Goal: Information Seeking & Learning: Check status

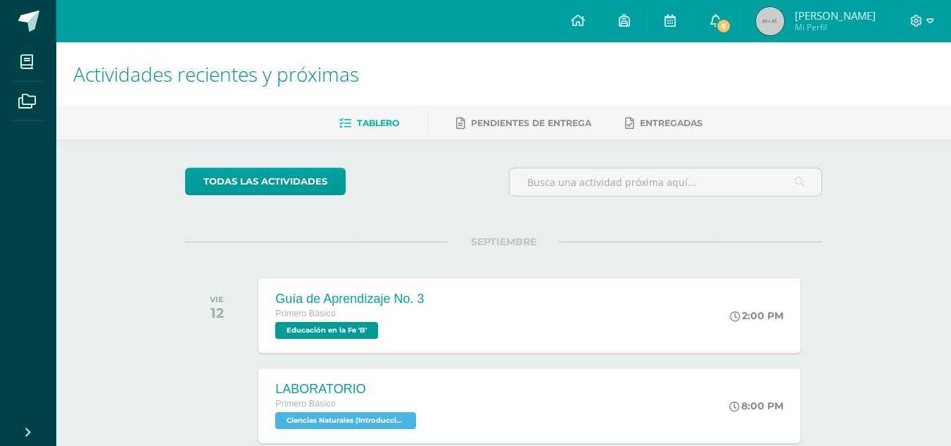
click at [732, 22] on span "9" at bounding box center [723, 25] width 15 height 15
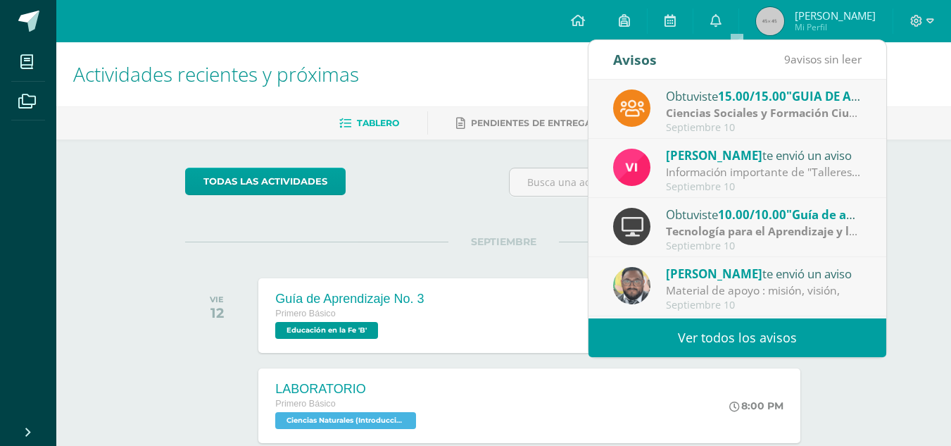
click at [735, 118] on strong "Ciencias Sociales y Formación Ciudadana e Interculturalidad" at bounding box center [830, 112] width 329 height 15
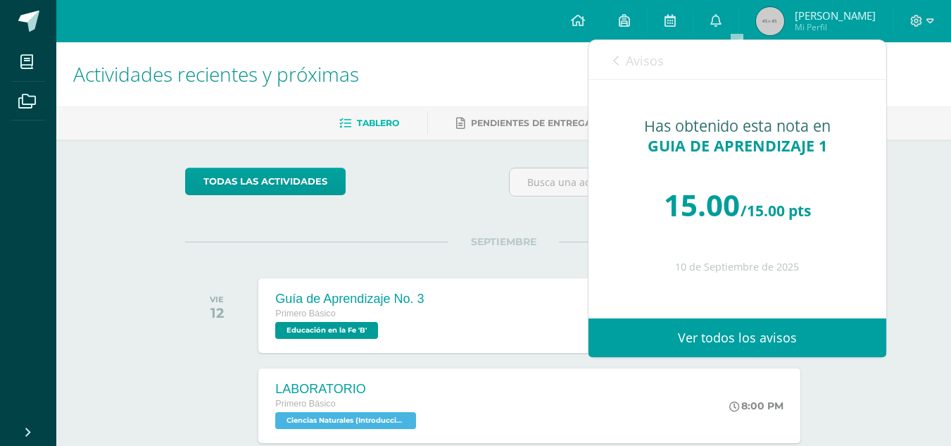
click at [746, 334] on link "Ver todos los avisos" at bounding box center [738, 337] width 298 height 39
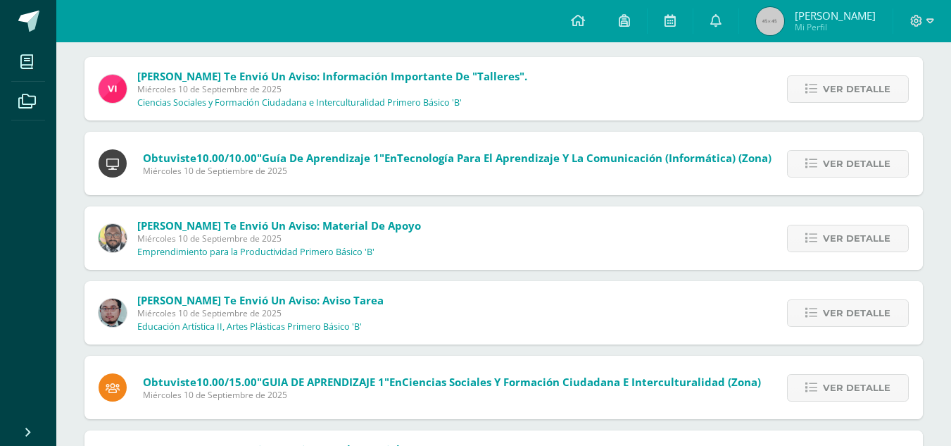
scroll to position [188, 0]
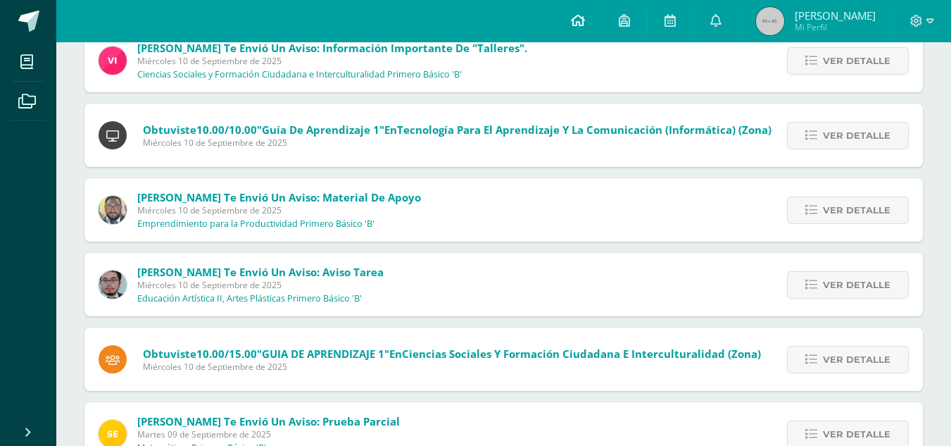
click at [585, 25] on icon at bounding box center [578, 20] width 14 height 13
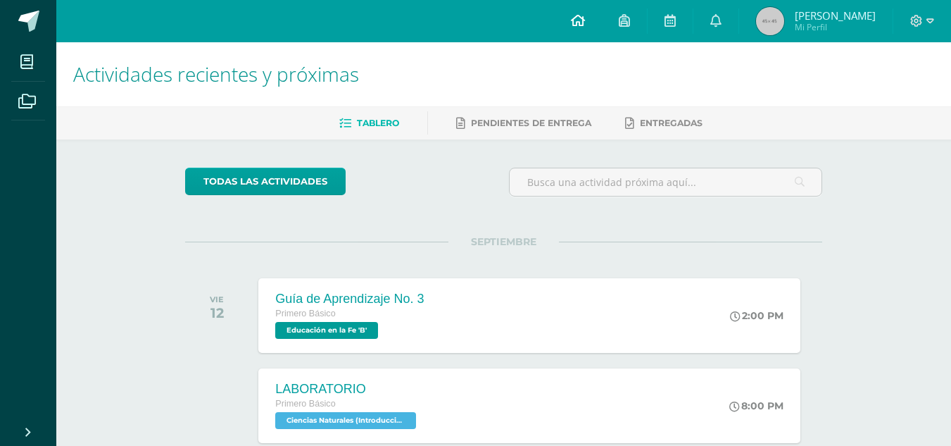
click at [602, 23] on link at bounding box center [578, 21] width 48 height 42
click at [865, 17] on span "[PERSON_NAME]" at bounding box center [835, 15] width 81 height 14
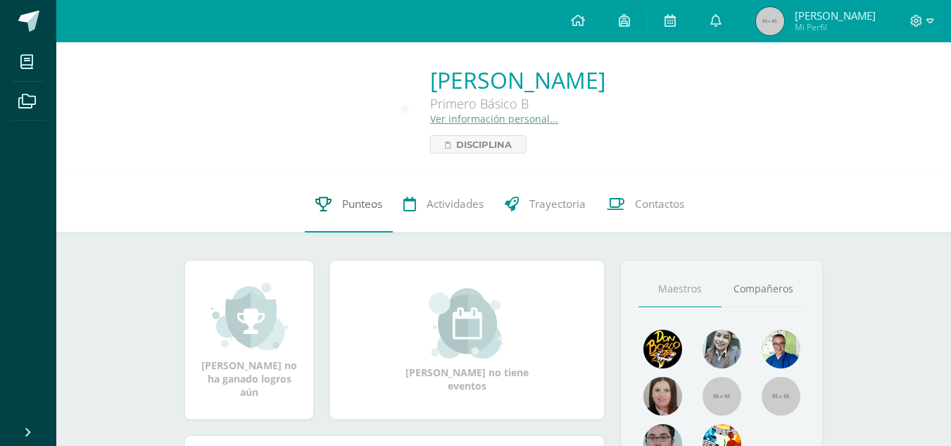
click at [349, 202] on span "Punteos" at bounding box center [362, 203] width 40 height 15
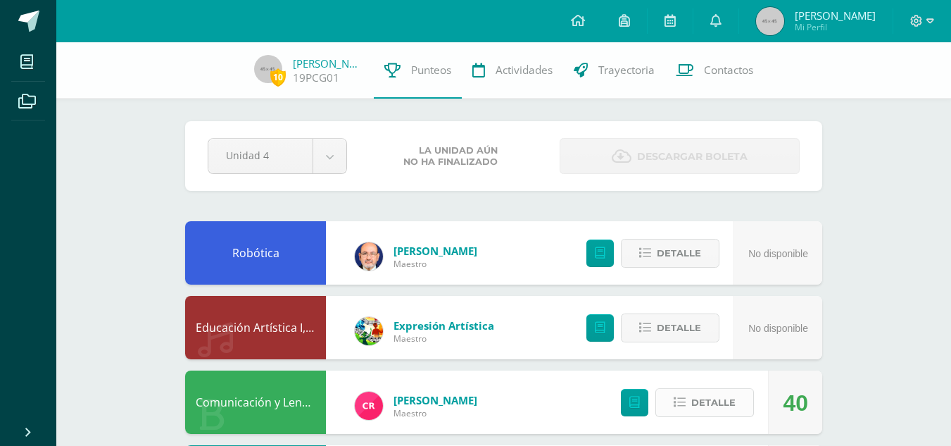
click at [701, 405] on span "Detalle" at bounding box center [714, 402] width 44 height 26
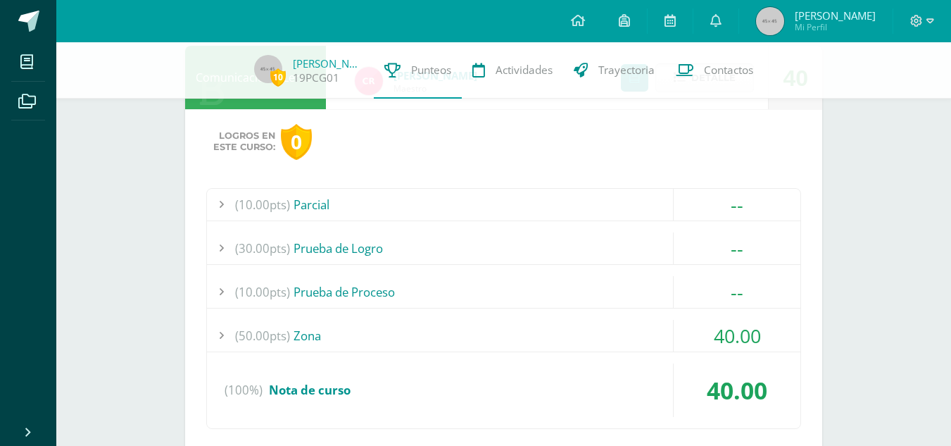
scroll to position [358, 0]
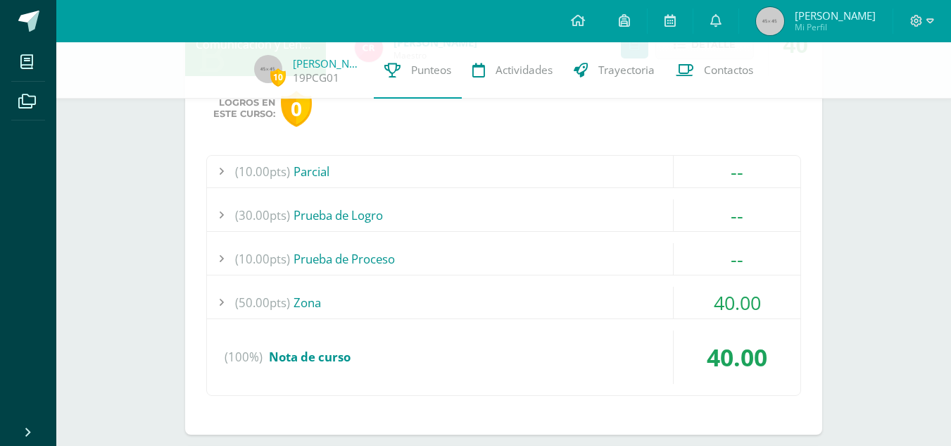
click at [280, 299] on span "(50.00pts)" at bounding box center [262, 303] width 55 height 32
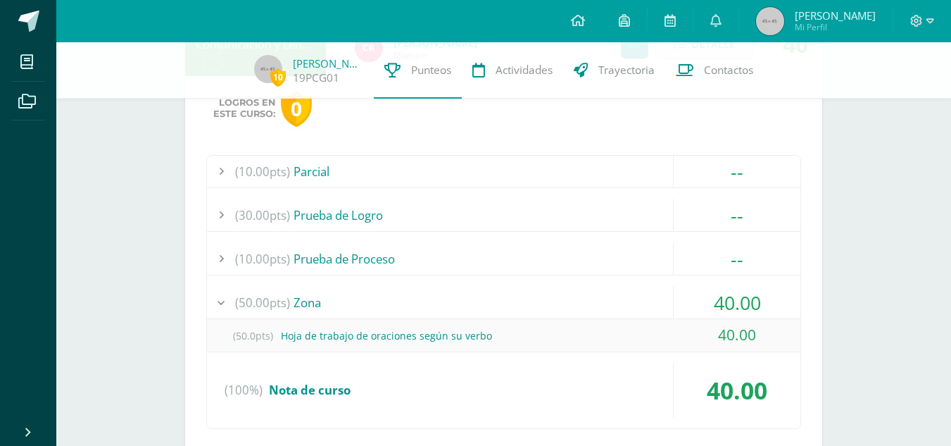
click at [427, 342] on div "(50.0pts) Hoja de trabajo de oraciones según su verbo" at bounding box center [504, 336] width 594 height 32
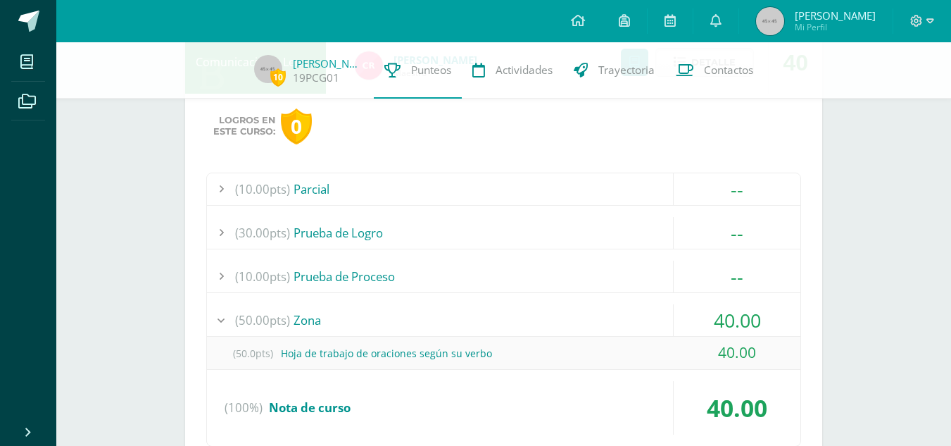
scroll to position [338, 0]
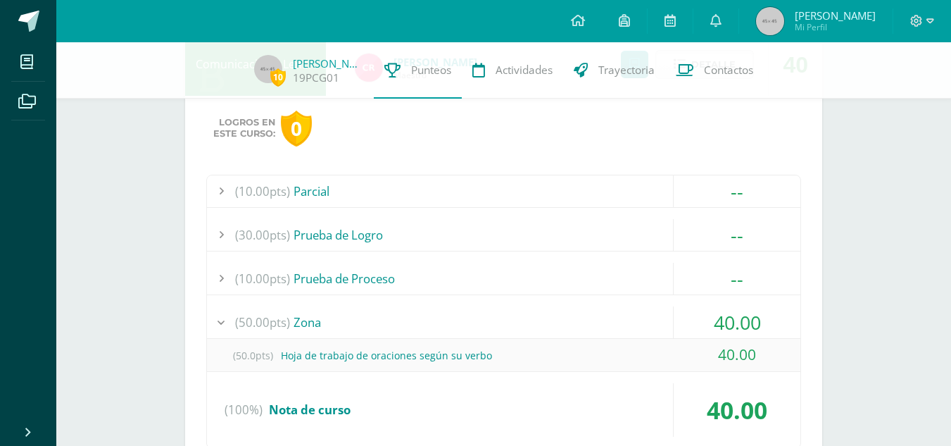
click at [259, 237] on span "(30.00pts)" at bounding box center [262, 235] width 55 height 32
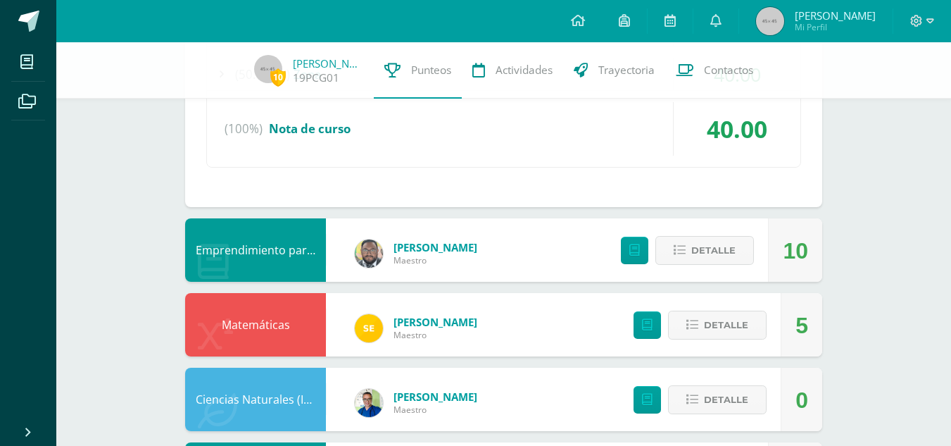
scroll to position [630, 0]
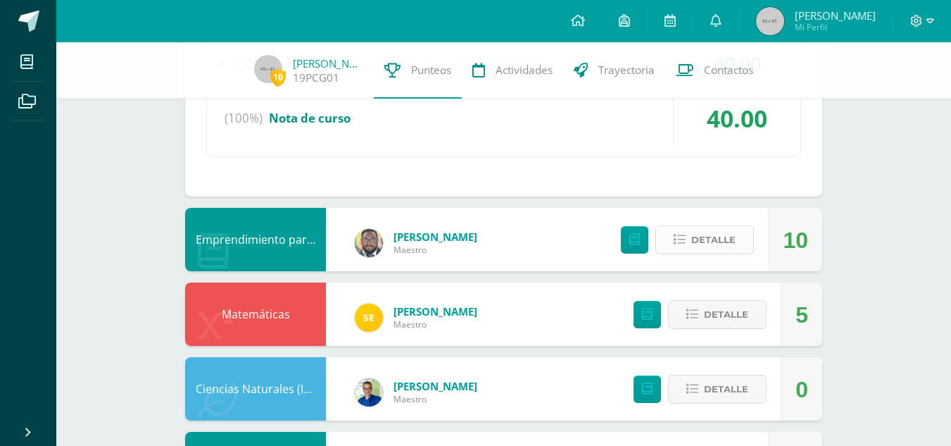
click at [724, 239] on span "Detalle" at bounding box center [714, 240] width 44 height 26
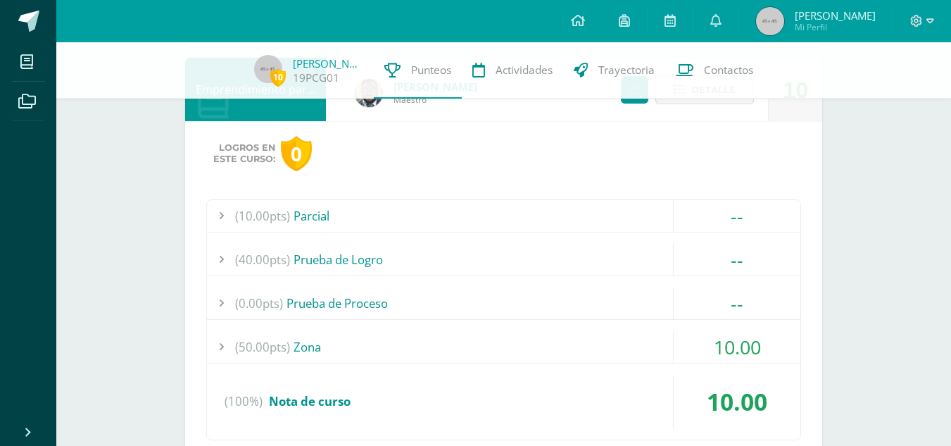
scroll to position [794, 0]
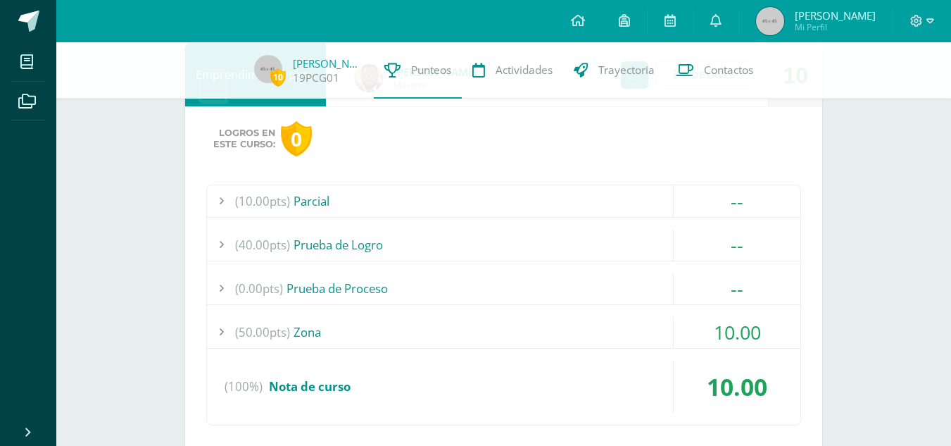
click at [295, 331] on div "(50.00pts) Zona" at bounding box center [504, 332] width 594 height 32
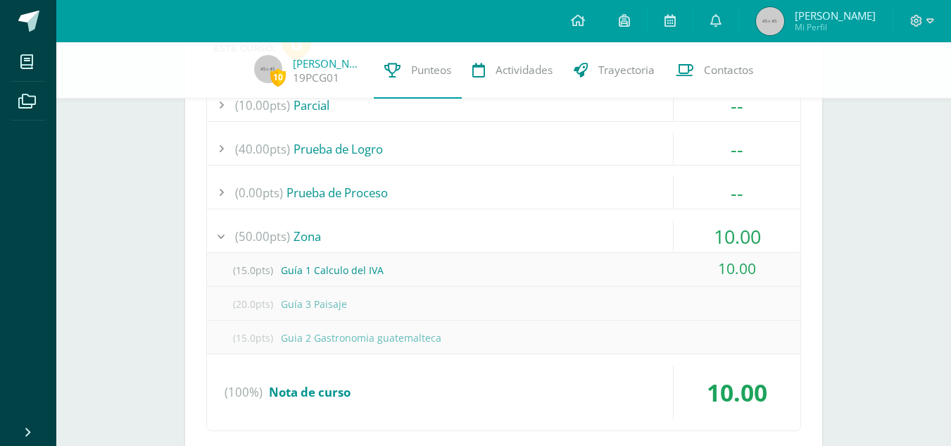
scroll to position [856, 0]
click at [346, 194] on div "(0.00pts) Prueba de Proceso" at bounding box center [504, 193] width 594 height 32
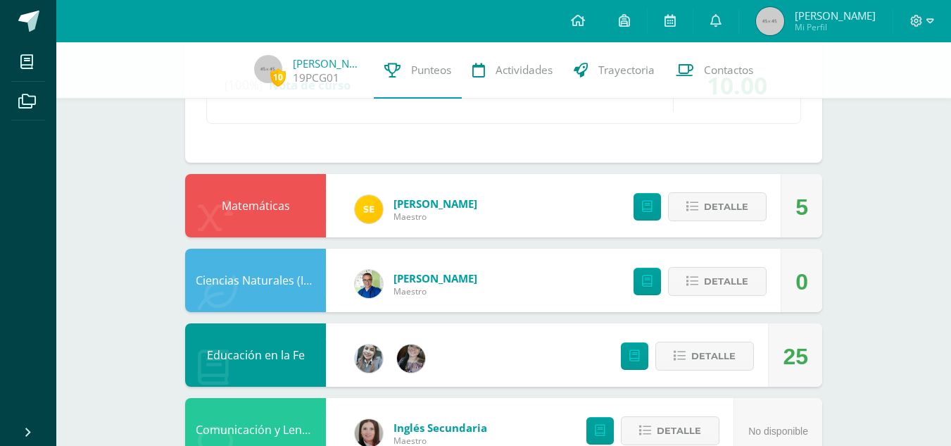
scroll to position [1098, 0]
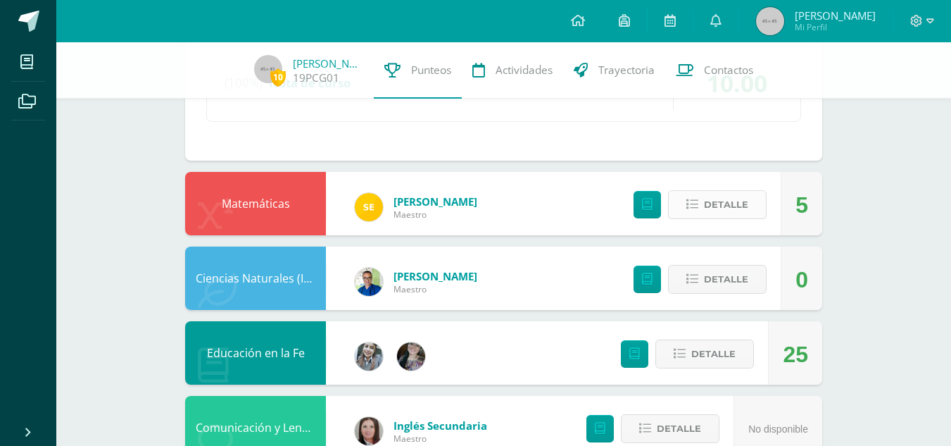
click at [723, 201] on span "Detalle" at bounding box center [726, 205] width 44 height 26
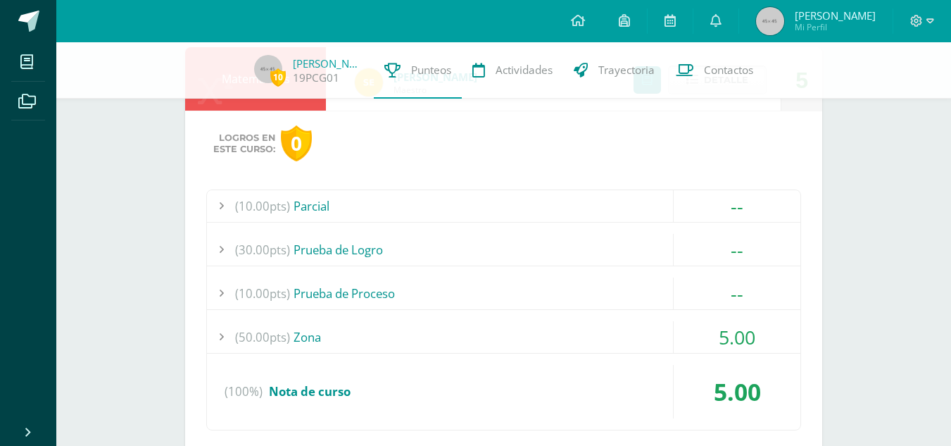
scroll to position [1231, 0]
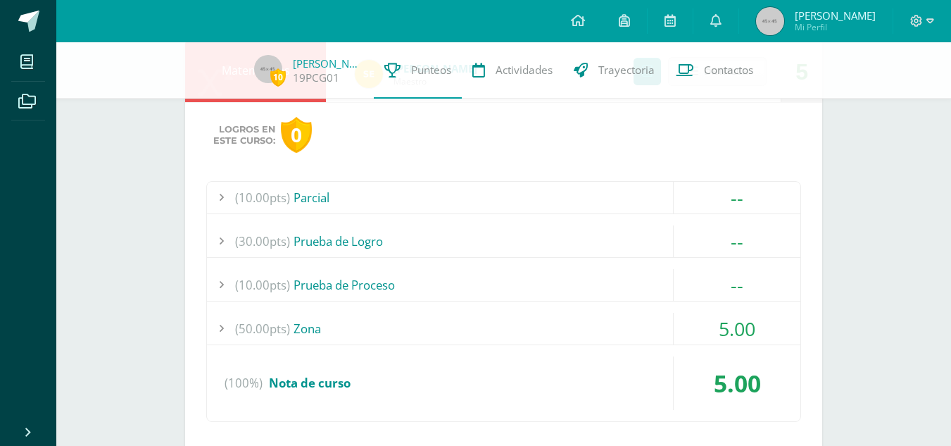
click at [250, 325] on span "(50.00pts)" at bounding box center [262, 329] width 55 height 32
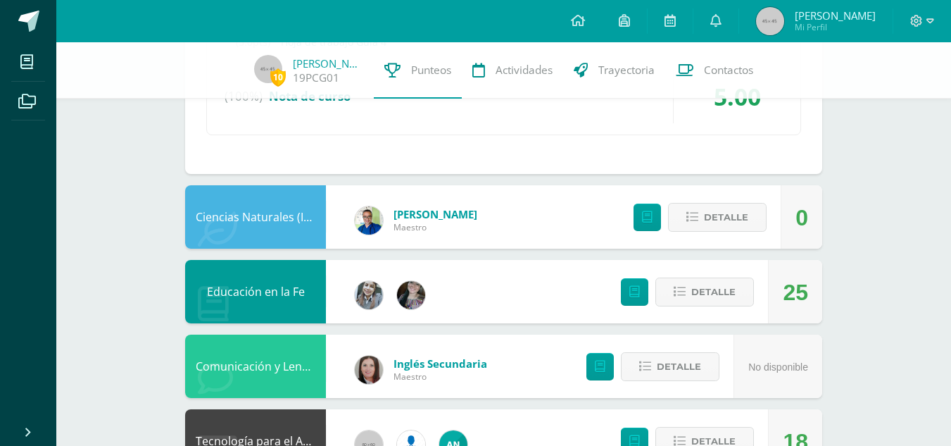
scroll to position [1821, 0]
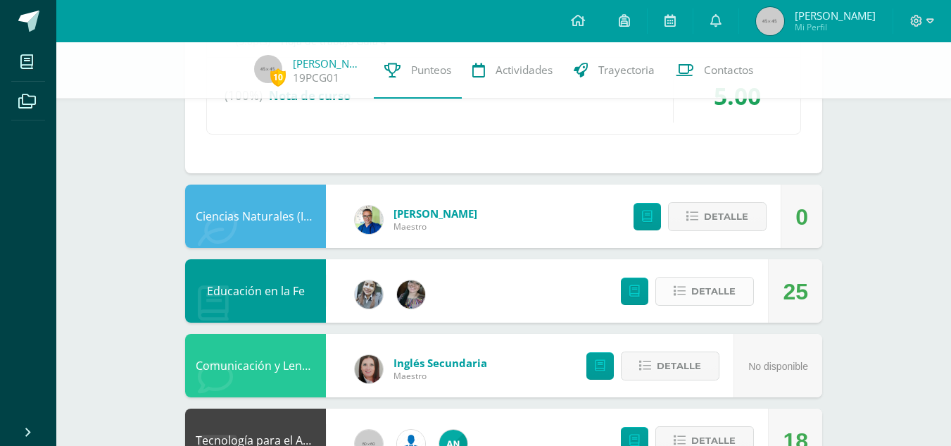
click at [710, 290] on span "Detalle" at bounding box center [714, 291] width 44 height 26
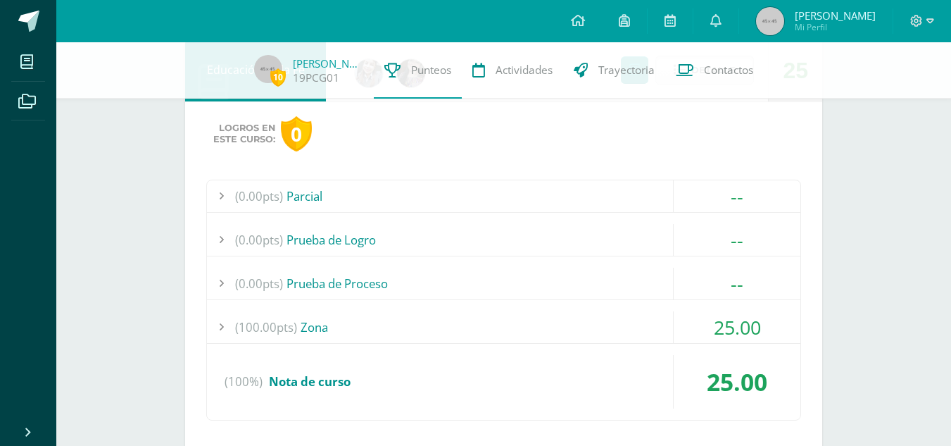
click at [268, 332] on span "(100.00pts)" at bounding box center [266, 327] width 62 height 32
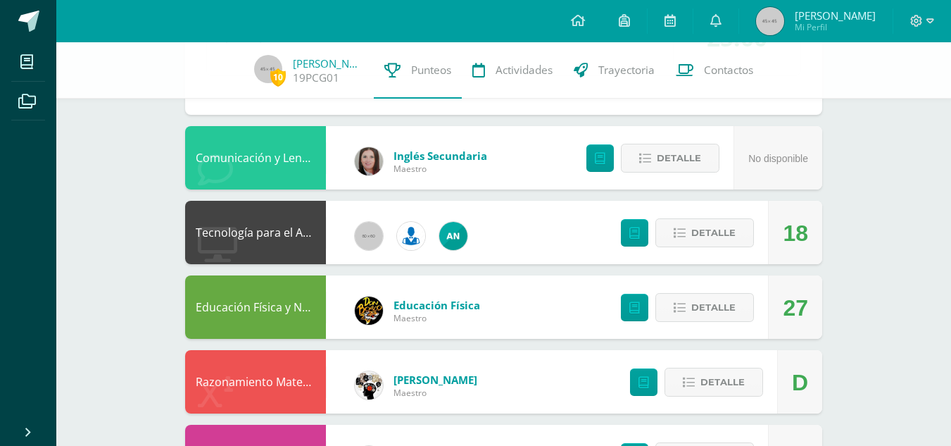
scroll to position [2187, 0]
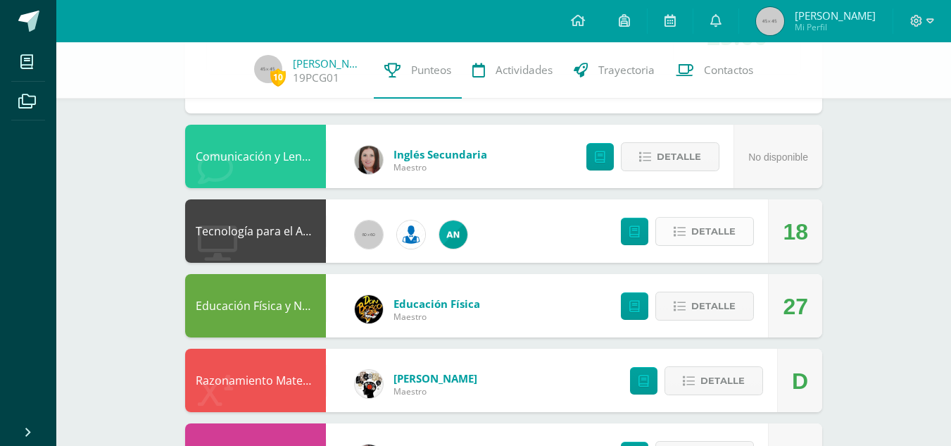
click at [704, 238] on span "Detalle" at bounding box center [714, 231] width 44 height 26
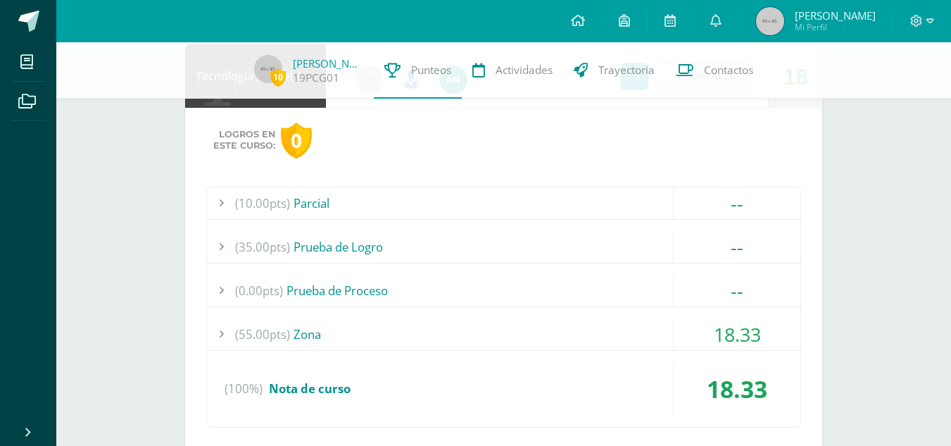
scroll to position [2356, 0]
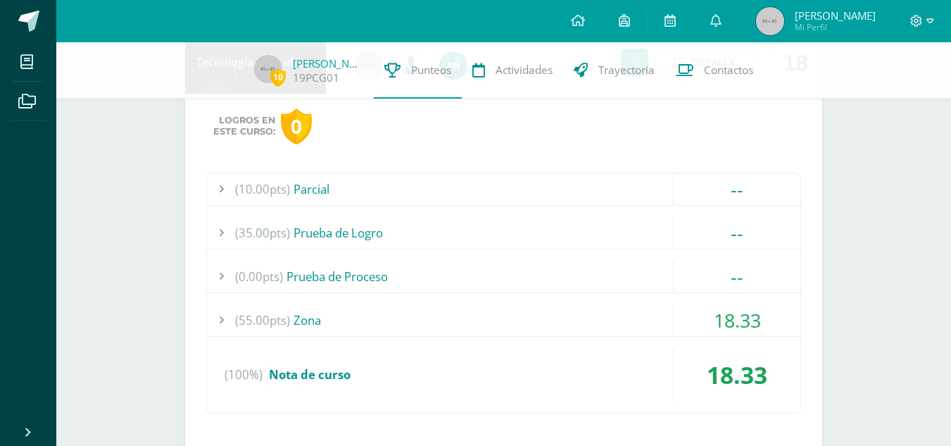
click at [258, 327] on span "(55.00pts)" at bounding box center [262, 320] width 55 height 32
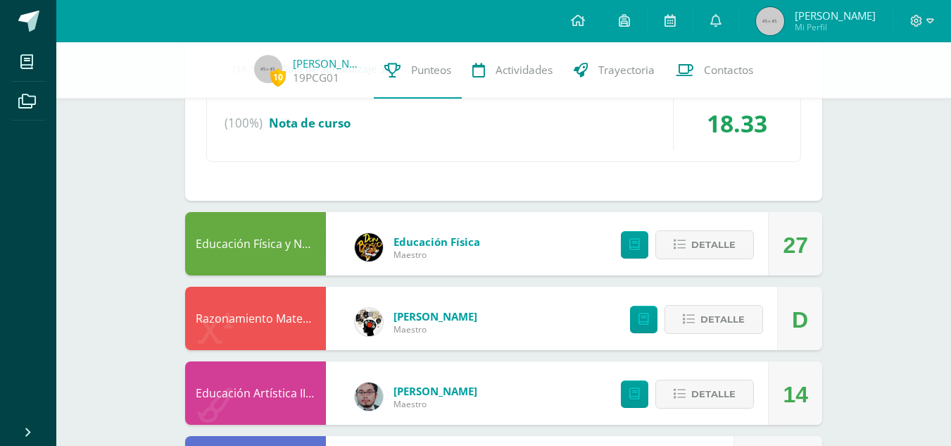
scroll to position [2577, 0]
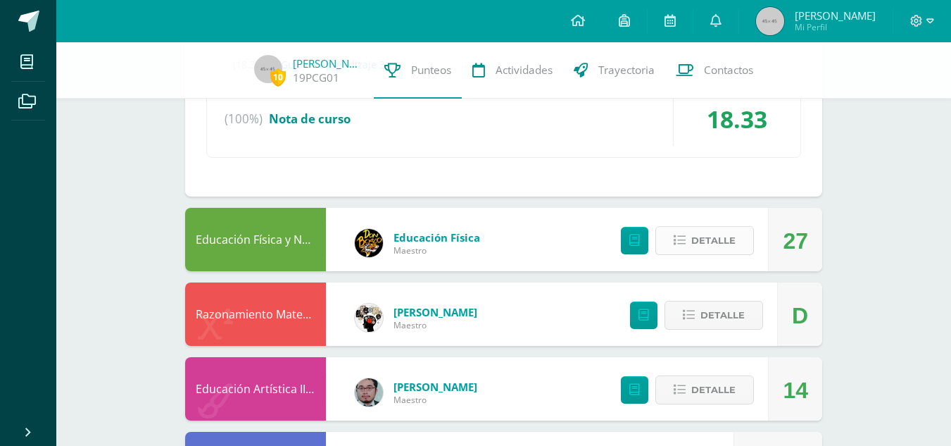
click at [720, 236] on span "Detalle" at bounding box center [714, 240] width 44 height 26
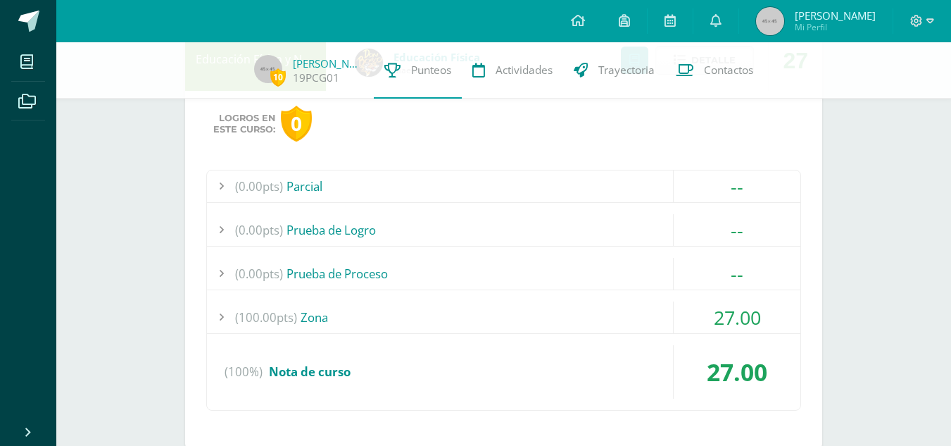
scroll to position [2760, 0]
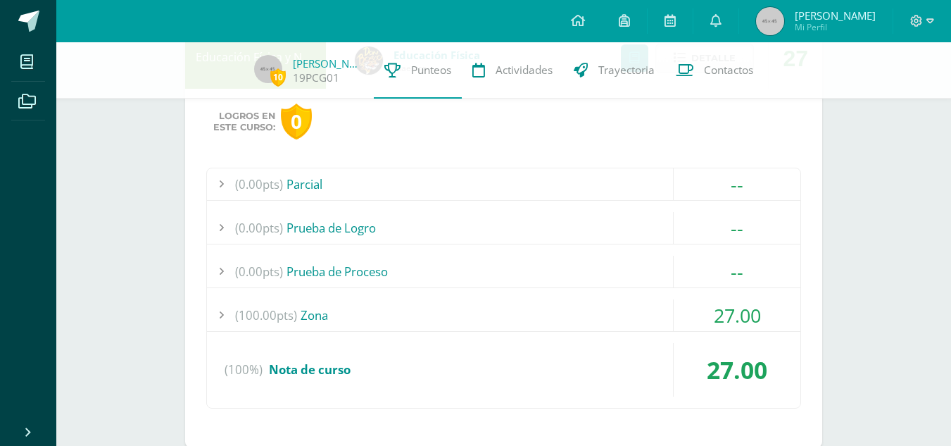
click at [289, 317] on span "(100.00pts)" at bounding box center [266, 315] width 62 height 32
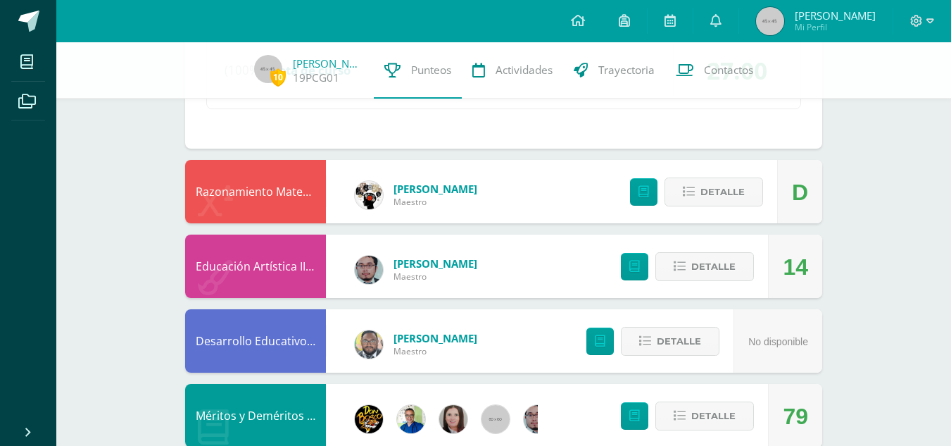
scroll to position [3127, 0]
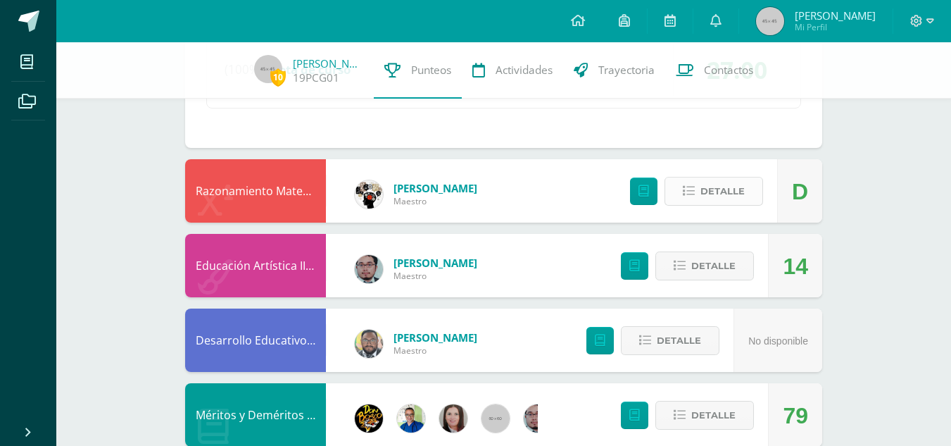
click at [737, 192] on span "Detalle" at bounding box center [723, 191] width 44 height 26
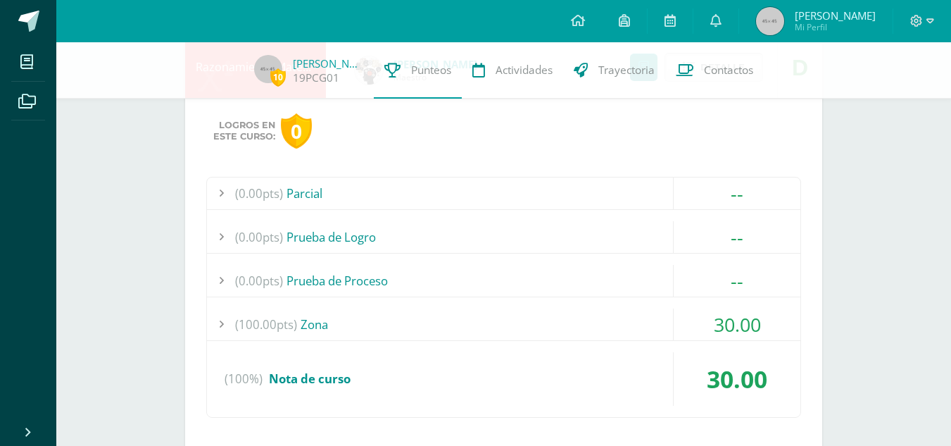
scroll to position [3252, 0]
click at [296, 330] on span "(100.00pts)" at bounding box center [266, 323] width 62 height 32
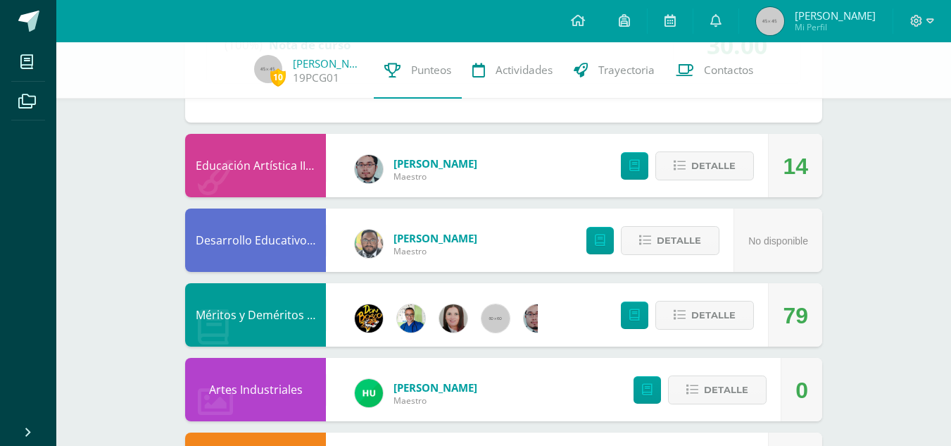
scroll to position [3483, 0]
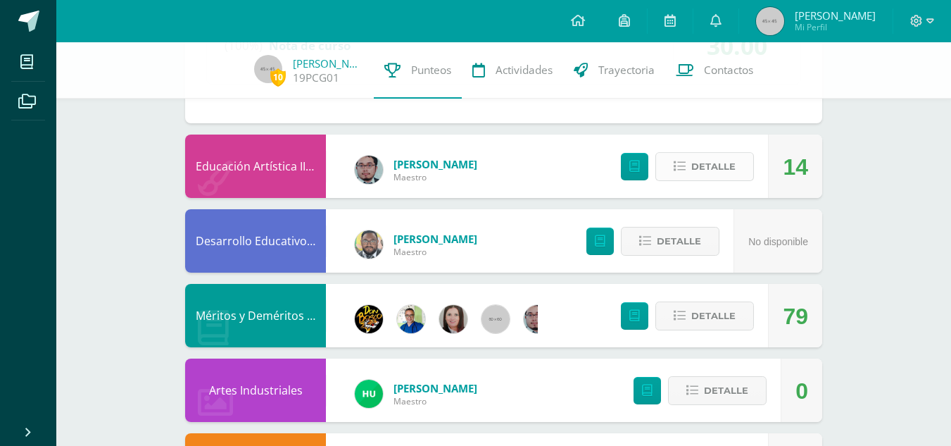
click at [701, 163] on span "Detalle" at bounding box center [714, 167] width 44 height 26
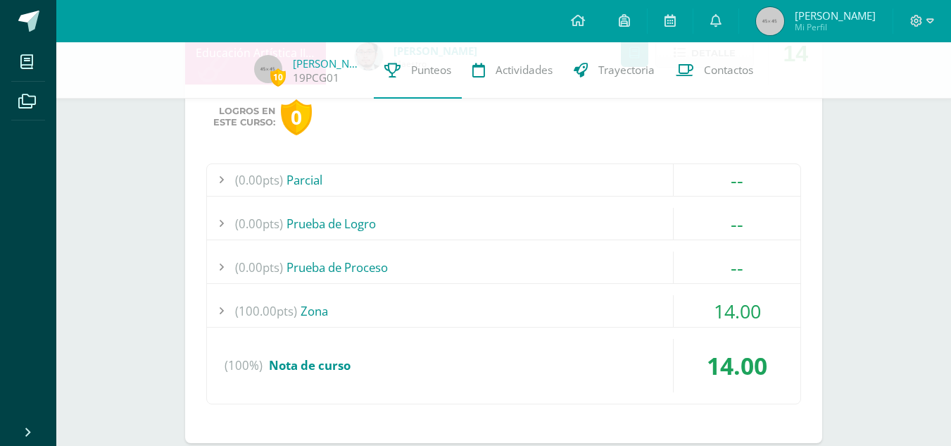
scroll to position [3599, 0]
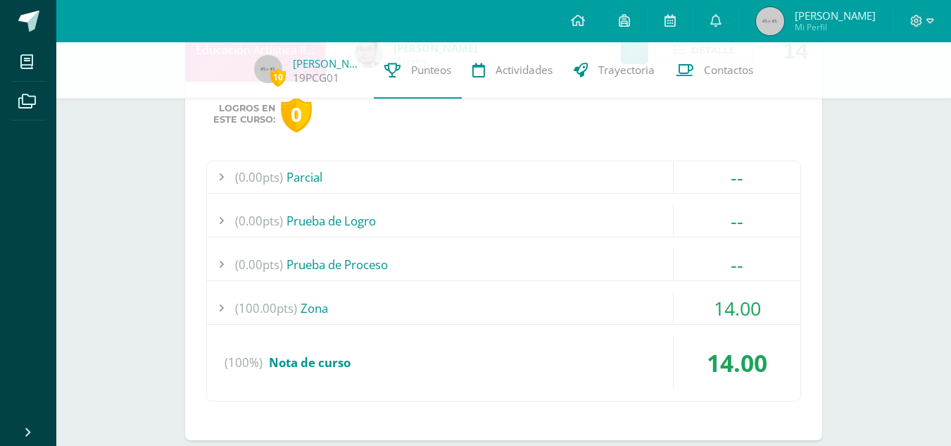
click at [284, 320] on span "(100.00pts)" at bounding box center [266, 308] width 62 height 32
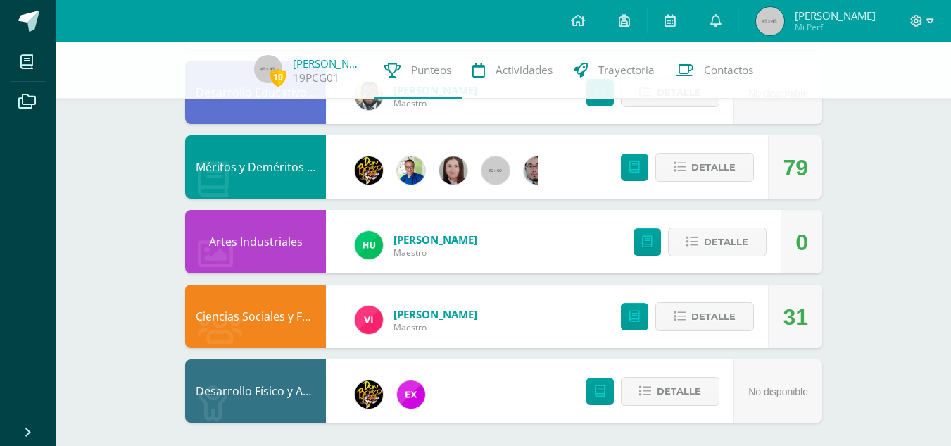
scroll to position [4096, 0]
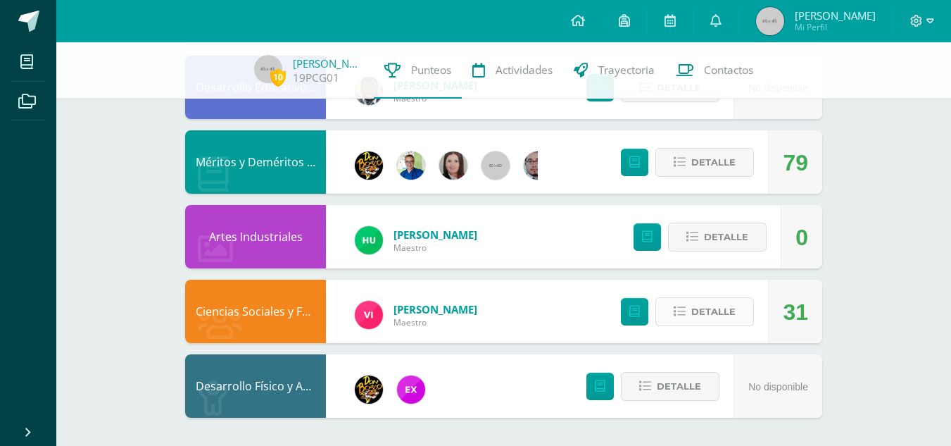
click at [696, 312] on span "Detalle" at bounding box center [714, 312] width 44 height 26
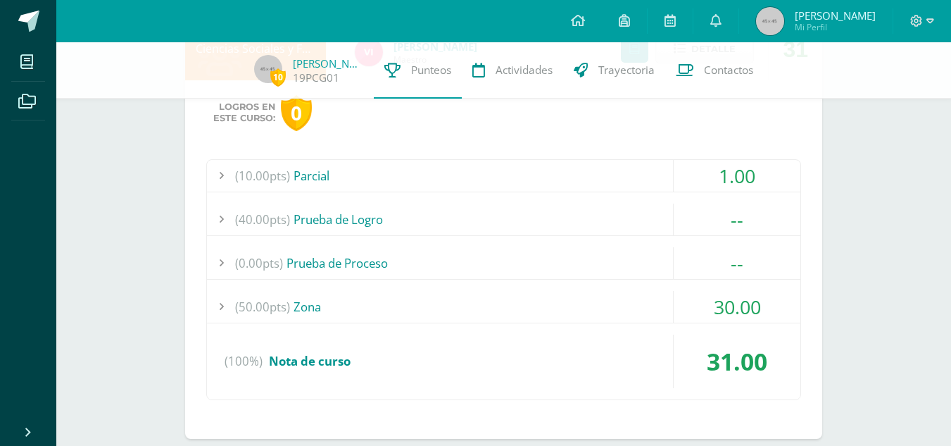
scroll to position [4360, 0]
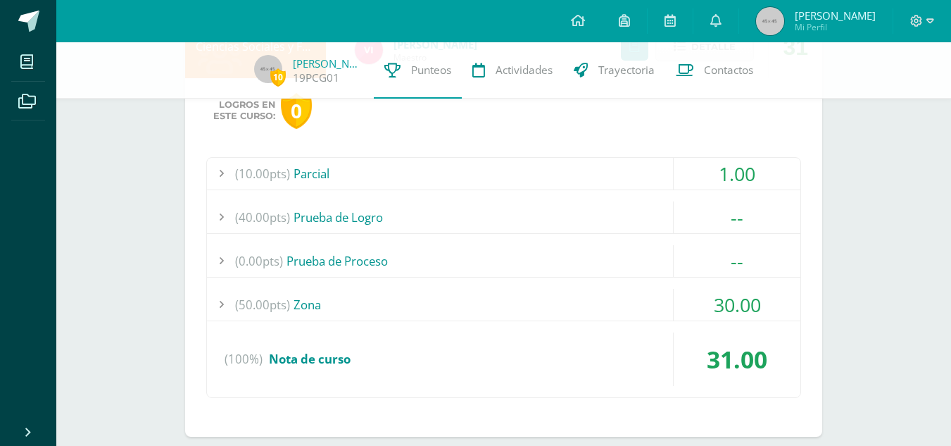
click at [273, 308] on span "(50.00pts)" at bounding box center [262, 305] width 55 height 32
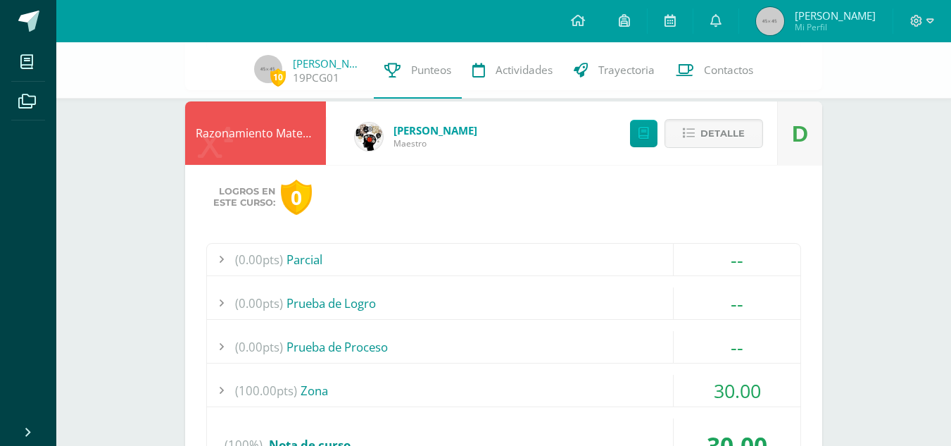
scroll to position [3034, 0]
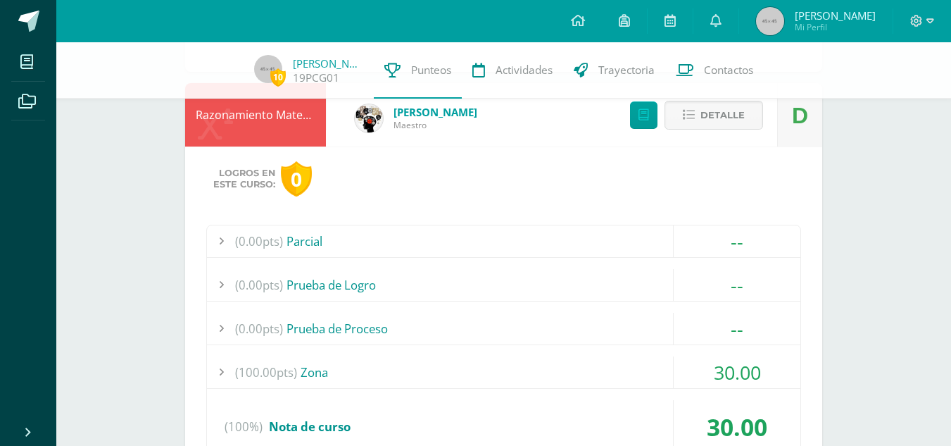
click at [313, 368] on div "(100.00pts) Zona" at bounding box center [504, 372] width 594 height 32
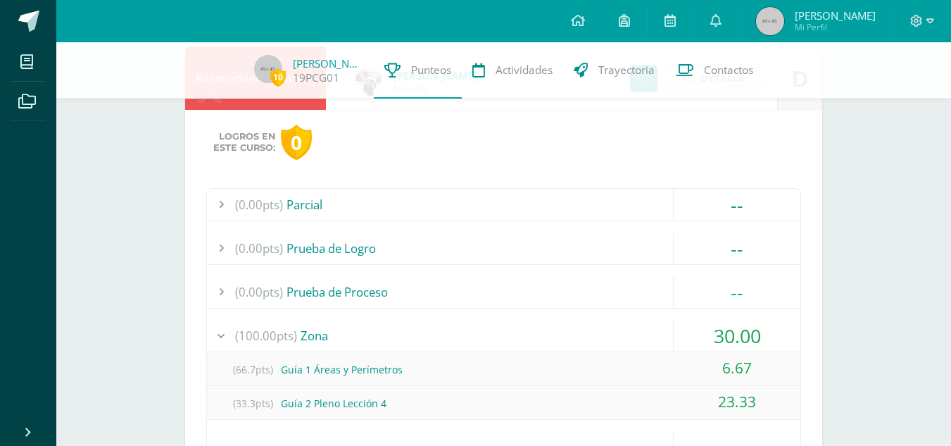
scroll to position [3070, 0]
click at [921, 26] on icon at bounding box center [917, 21] width 13 height 13
click at [896, 101] on span "Cerrar sesión" at bounding box center [885, 95] width 63 height 13
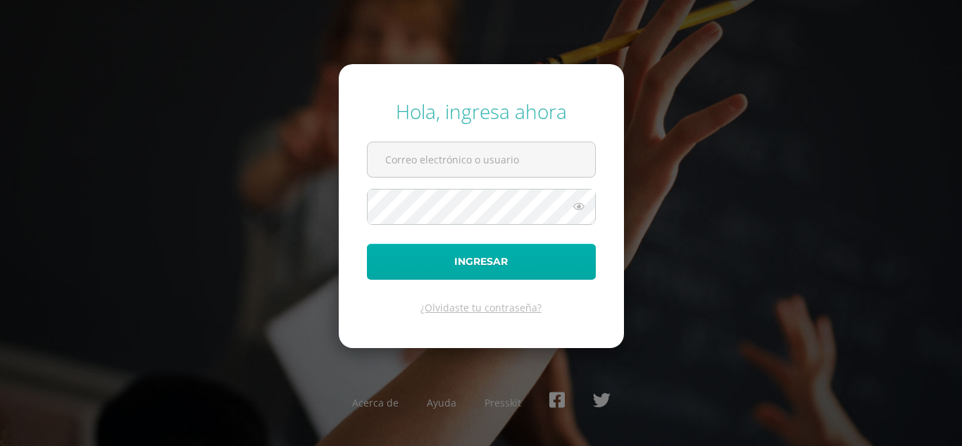
type input "[EMAIL_ADDRESS][DOMAIN_NAME]"
click at [501, 273] on button "Ingresar" at bounding box center [481, 262] width 229 height 36
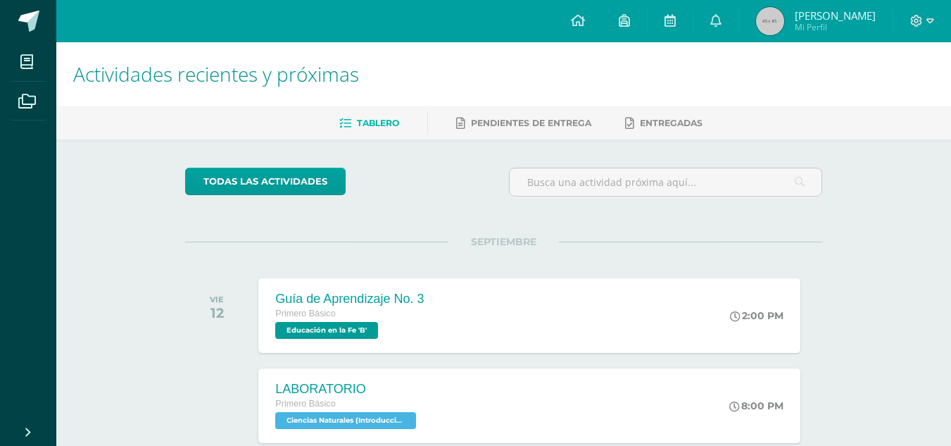
click at [814, 26] on span "Pablo André Mi Perfil" at bounding box center [816, 21] width 125 height 28
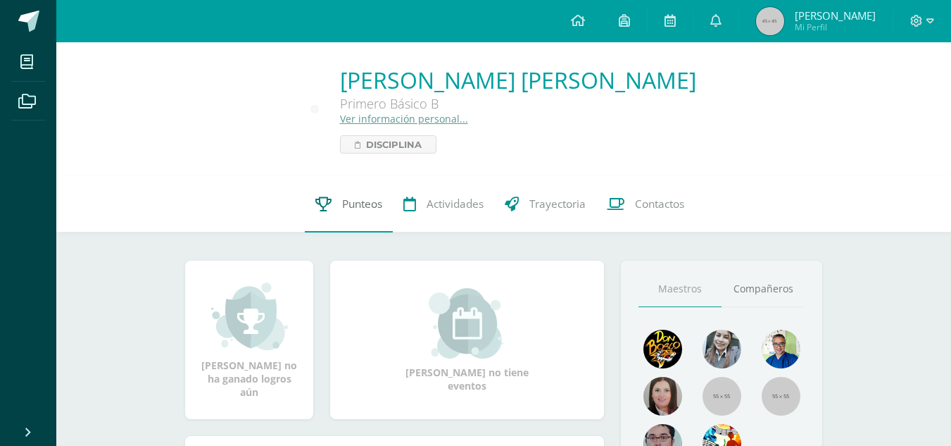
click at [362, 200] on span "Punteos" at bounding box center [362, 203] width 40 height 15
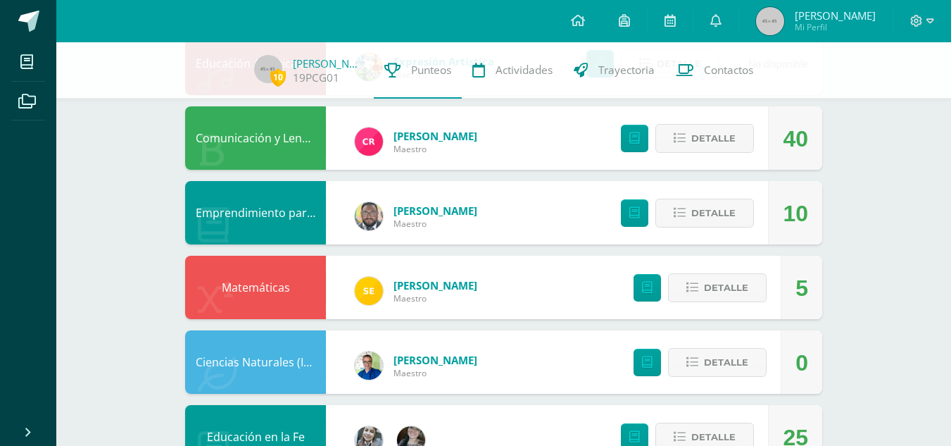
scroll to position [285, 0]
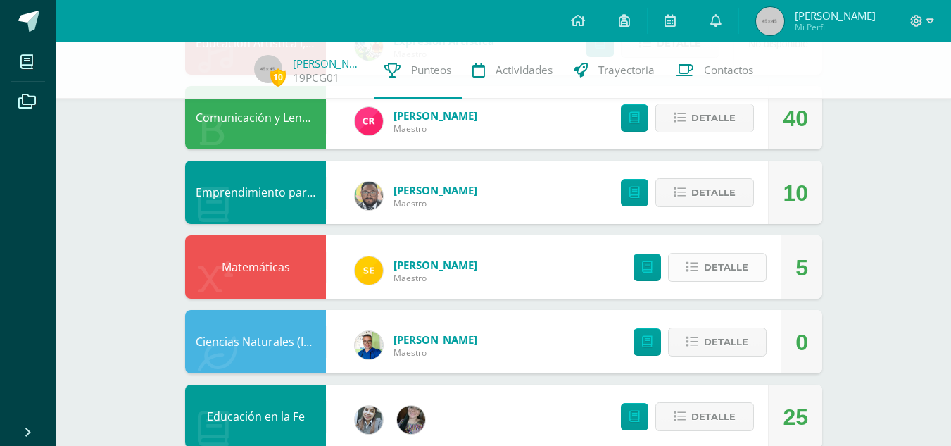
click at [731, 263] on span "Detalle" at bounding box center [726, 267] width 44 height 26
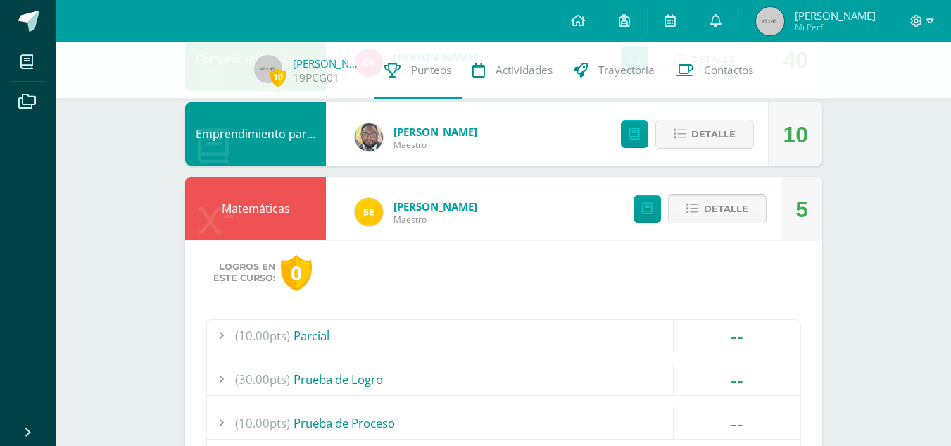
scroll to position [427, 0]
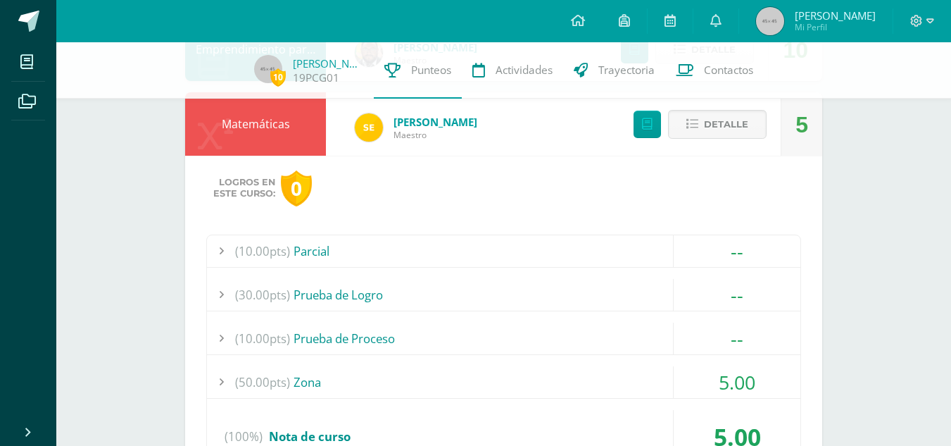
click at [382, 393] on div "(50.00pts) Zona" at bounding box center [504, 382] width 594 height 32
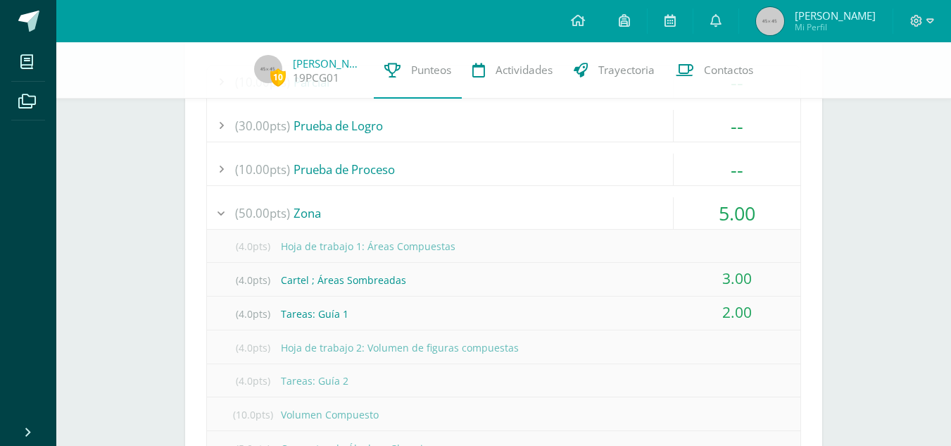
scroll to position [599, 0]
click at [424, 68] on span "Punteos" at bounding box center [431, 70] width 40 height 15
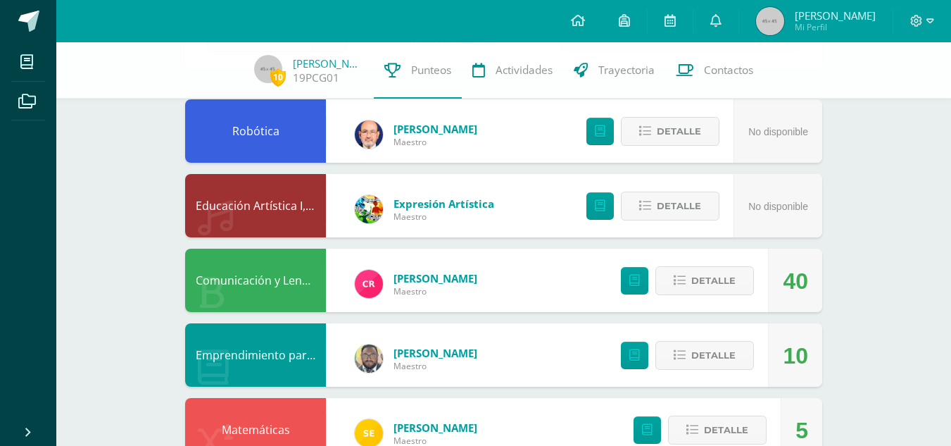
scroll to position [142, 0]
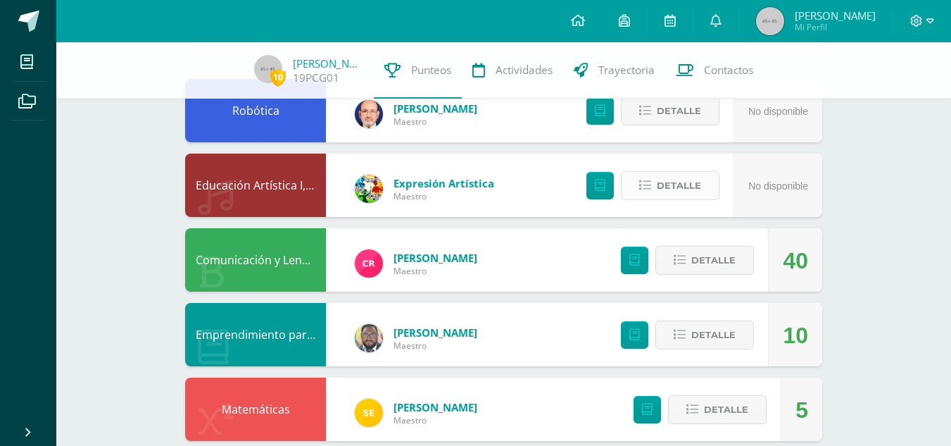
click at [665, 184] on span "Detalle" at bounding box center [679, 186] width 44 height 26
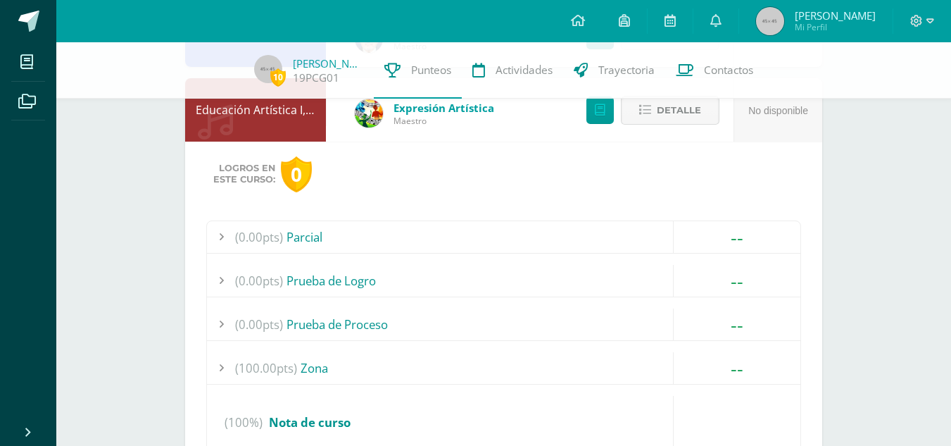
scroll to position [229, 0]
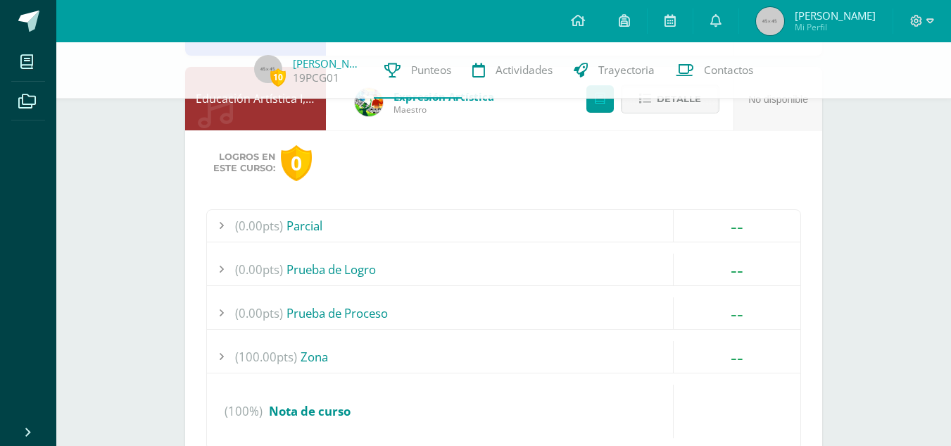
click at [337, 319] on div "(0.00pts) Prueba de Proceso" at bounding box center [504, 313] width 594 height 32
click at [362, 254] on div "(0.00pts) Prueba de Logro" at bounding box center [504, 270] width 594 height 32
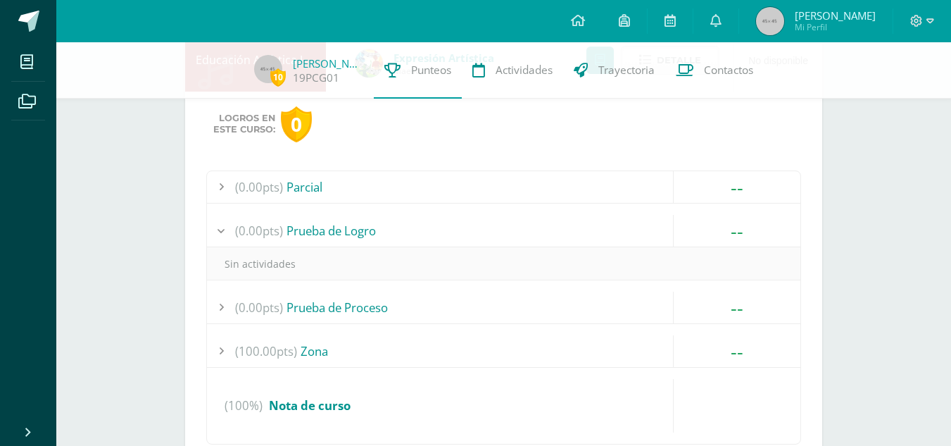
scroll to position [330, 0]
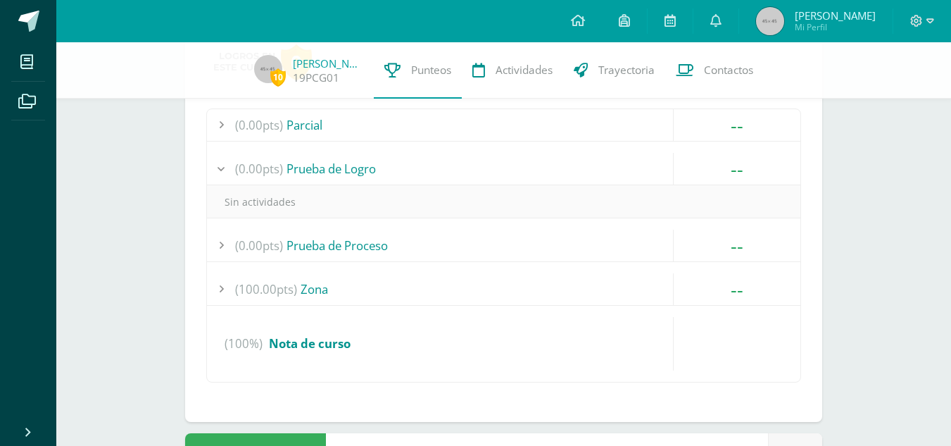
click at [303, 283] on div "(100.00pts) Zona" at bounding box center [504, 289] width 594 height 32
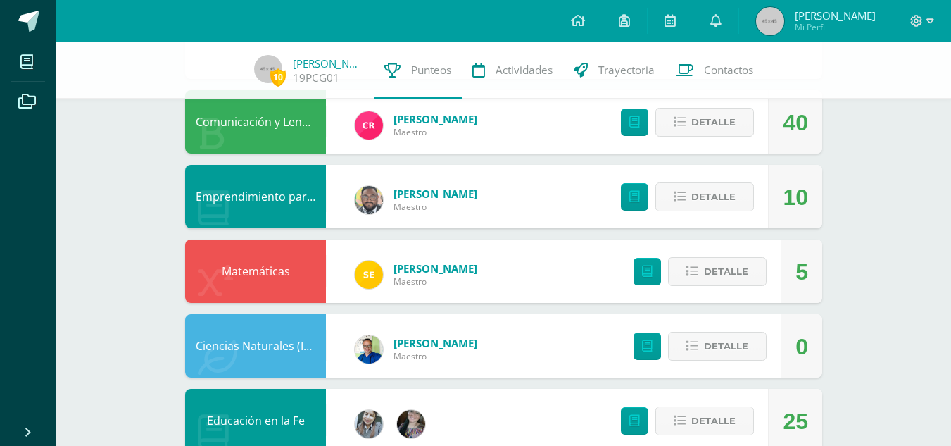
scroll to position [795, 0]
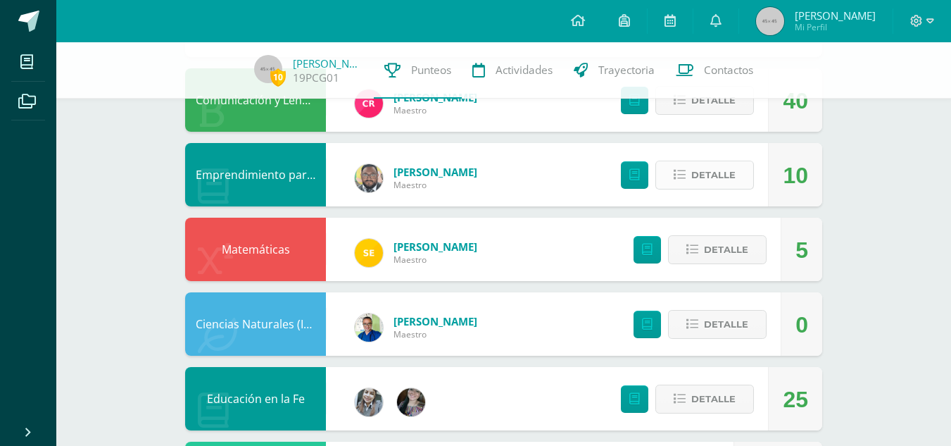
click at [716, 161] on button "Detalle" at bounding box center [705, 175] width 99 height 29
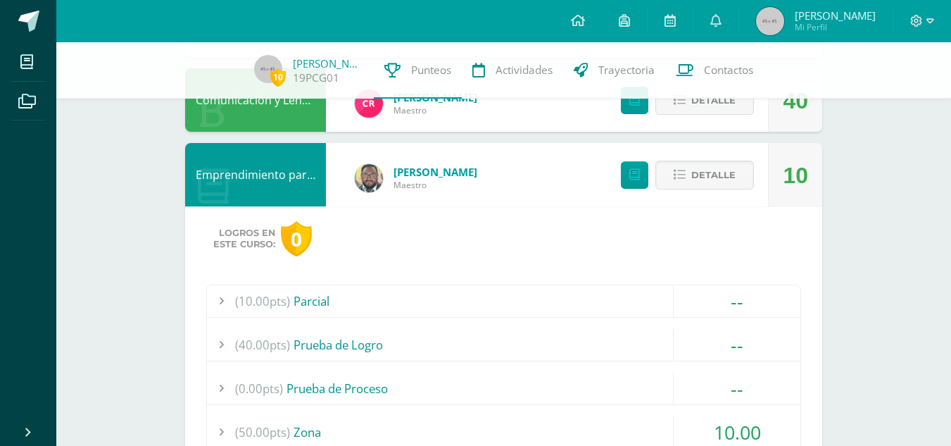
click at [332, 396] on div "(0.00pts) Prueba de Proceso" at bounding box center [504, 389] width 594 height 32
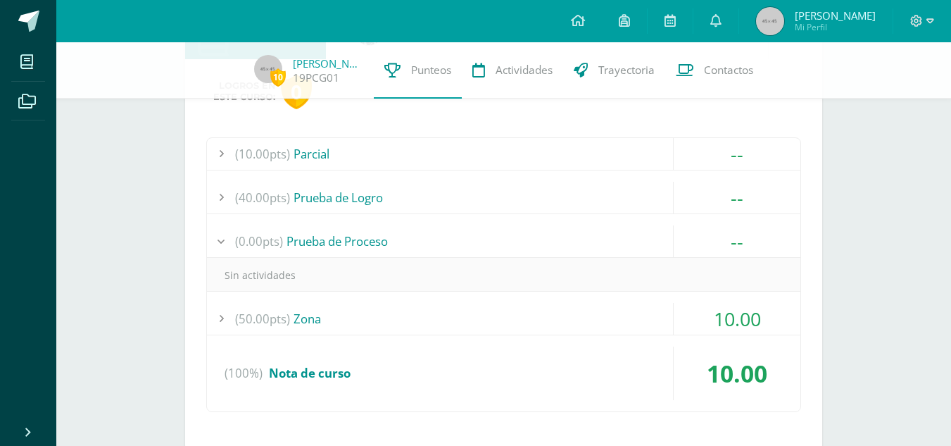
scroll to position [821, 0]
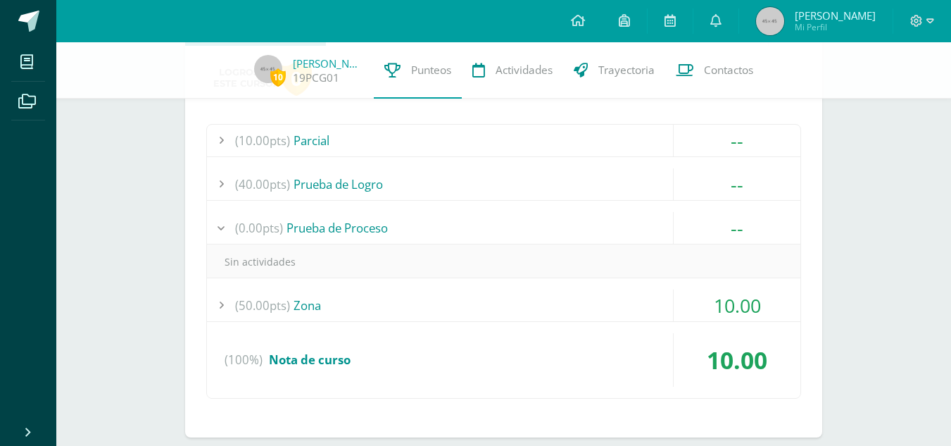
click at [362, 301] on div "(50.00pts) Zona" at bounding box center [504, 305] width 594 height 32
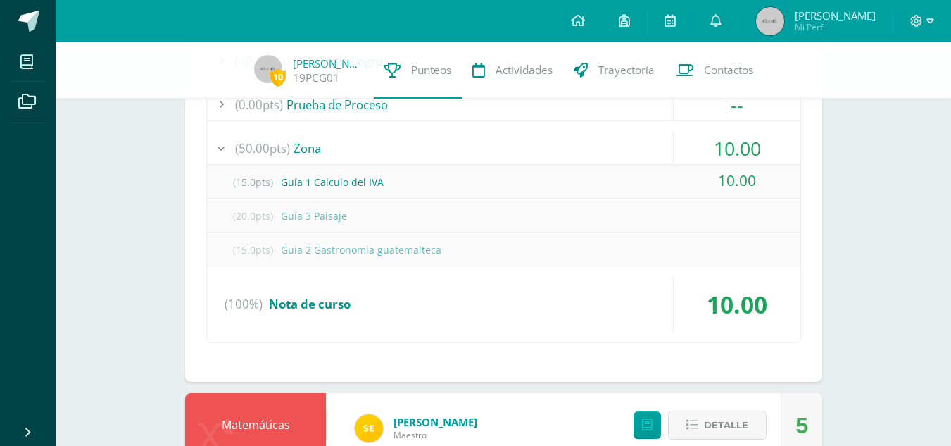
scroll to position [949, 0]
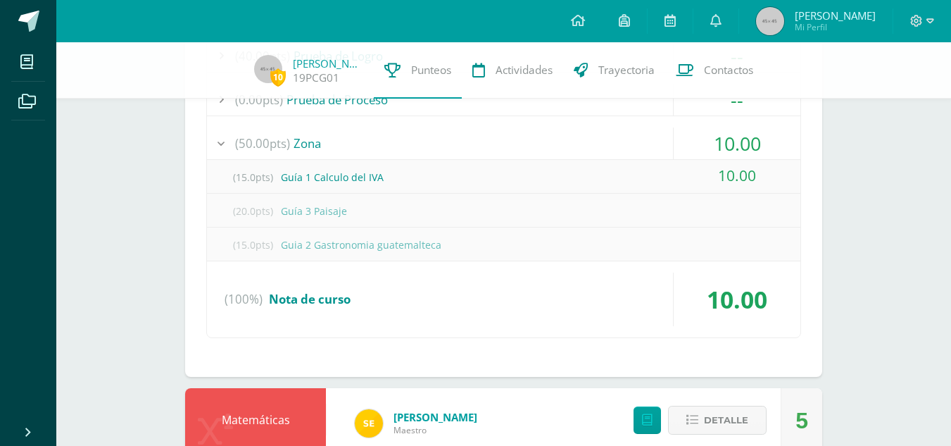
click at [336, 180] on div "(15.0pts) Guía 1 Calculo del IVA" at bounding box center [504, 177] width 594 height 32
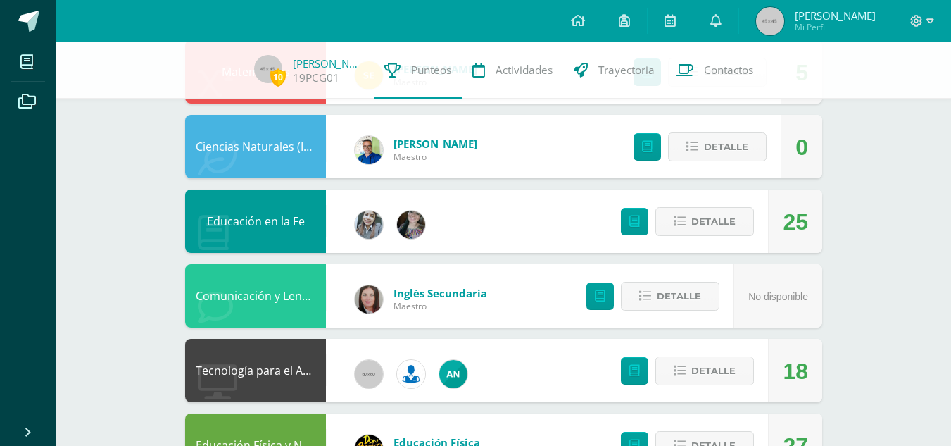
scroll to position [1302, 0]
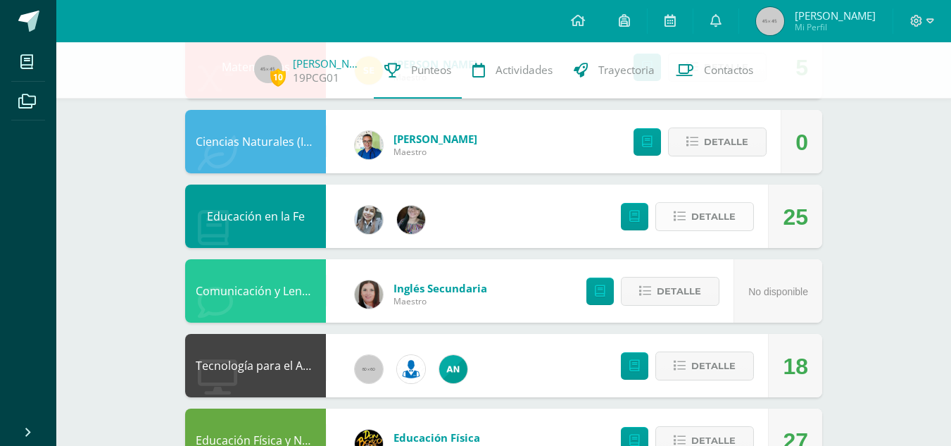
click at [718, 213] on span "Detalle" at bounding box center [714, 217] width 44 height 26
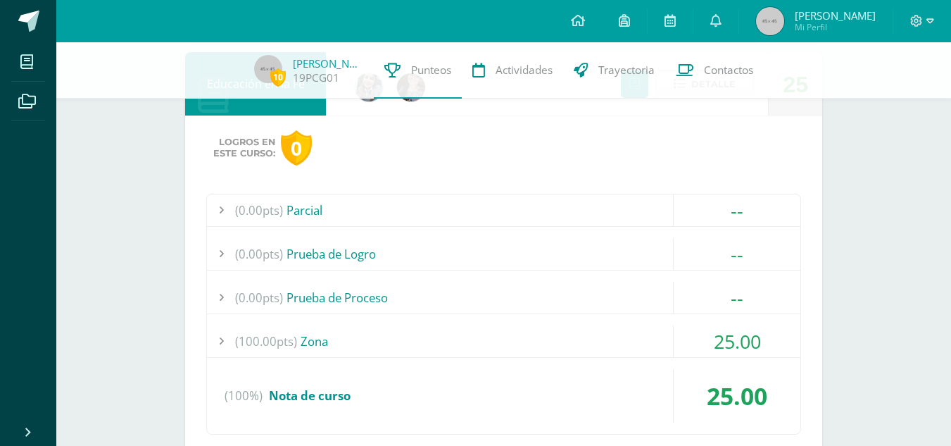
scroll to position [1446, 0]
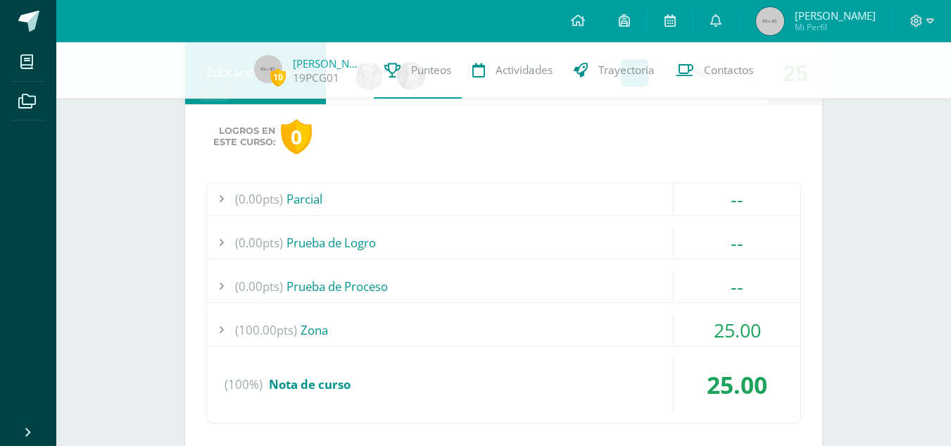
click at [325, 327] on div "(100.00pts) Zona" at bounding box center [504, 330] width 594 height 32
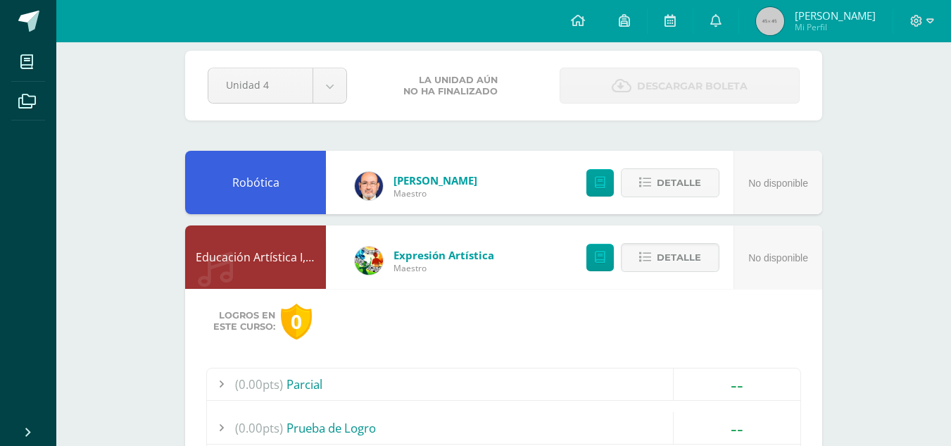
scroll to position [0, 0]
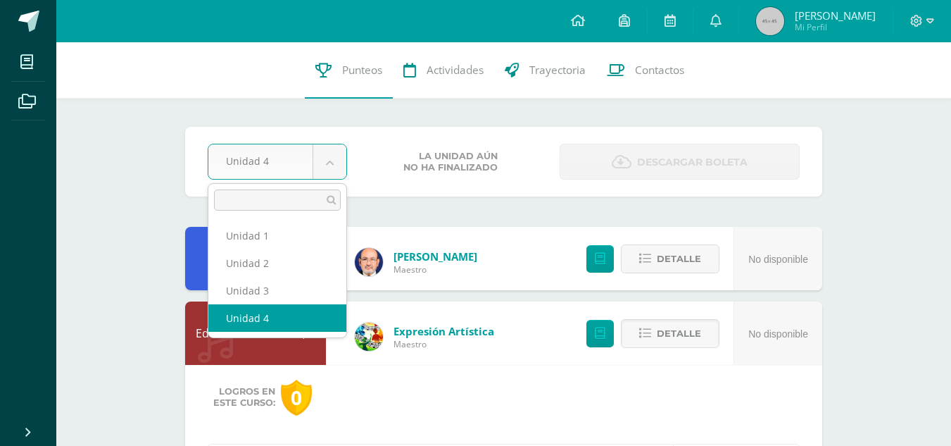
select select "Unidad 3"
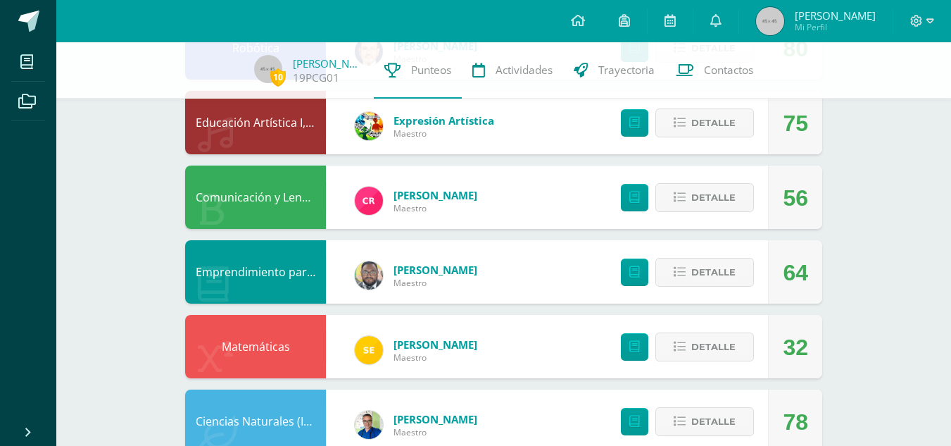
scroll to position [218, 0]
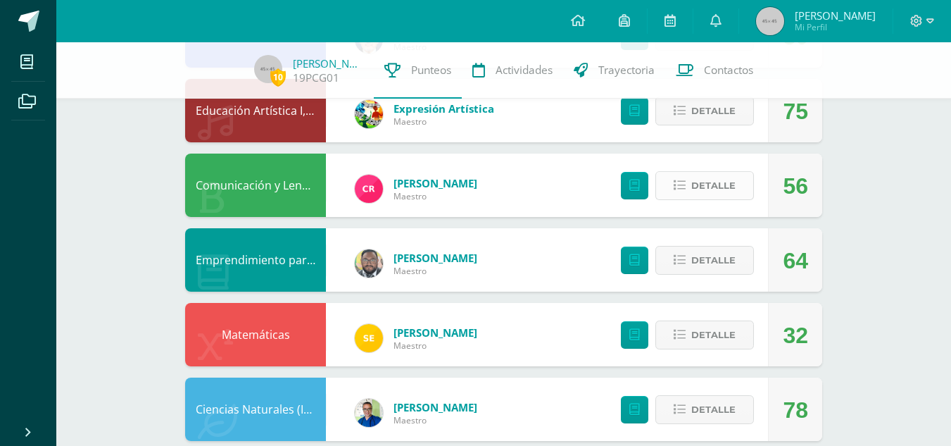
click at [702, 179] on span "Detalle" at bounding box center [714, 186] width 44 height 26
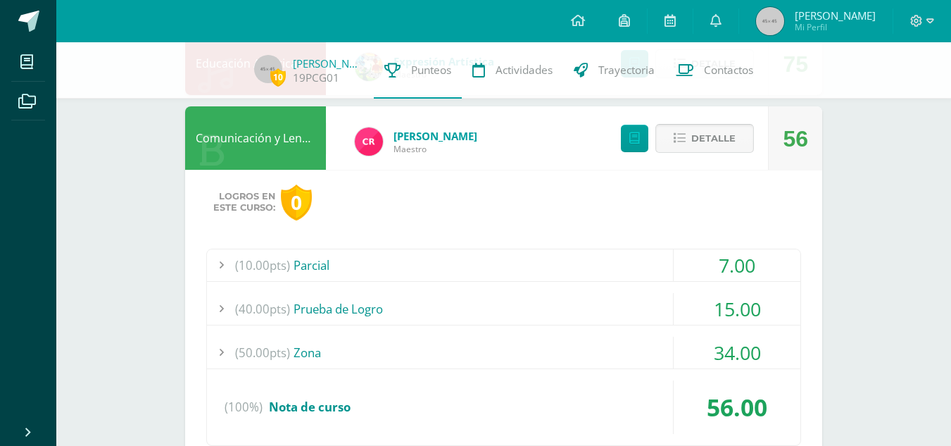
scroll to position [339, 0]
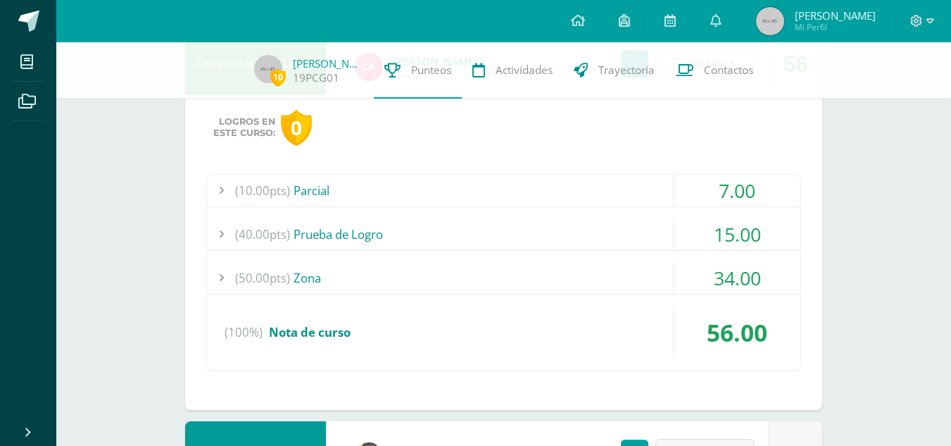
click at [285, 282] on span "(50.00pts)" at bounding box center [262, 278] width 55 height 32
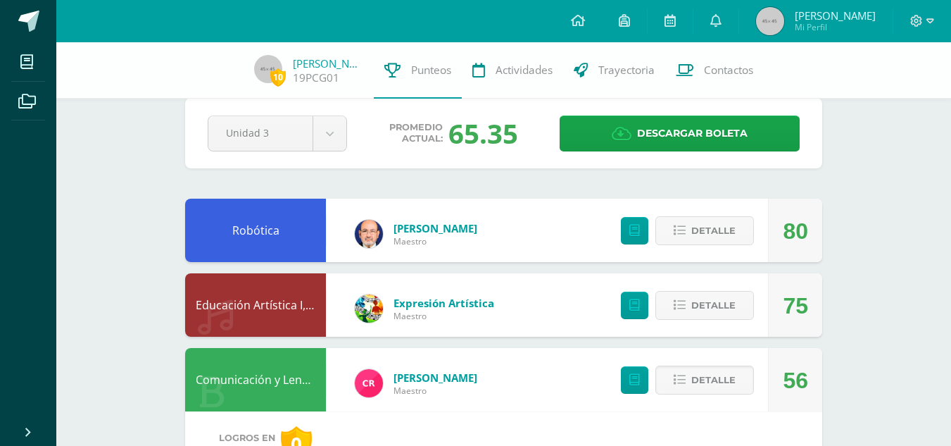
scroll to position [0, 0]
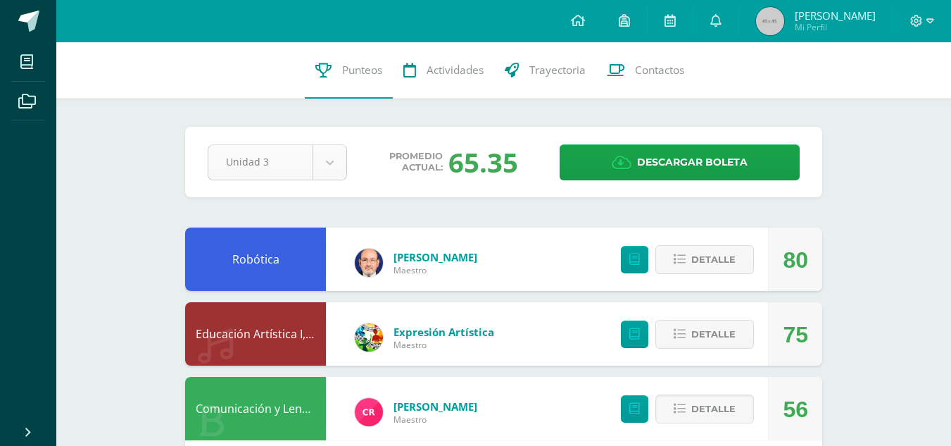
select select "Unidad 4"
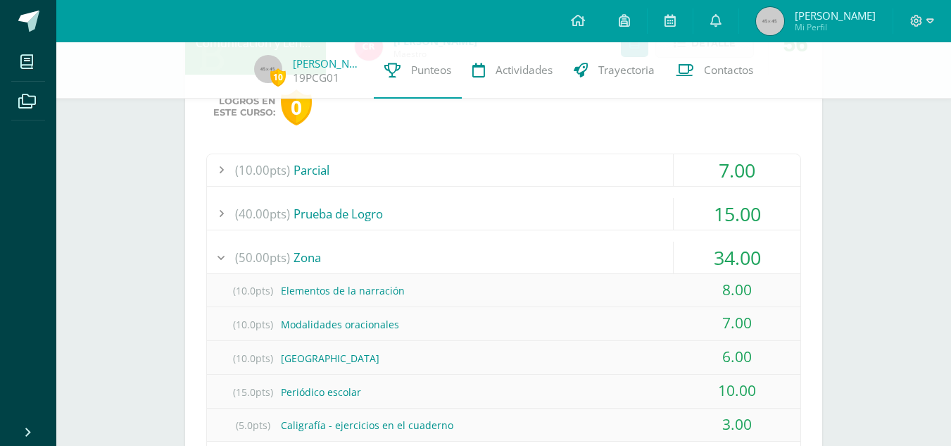
click at [344, 424] on div "(5.0pts) Caligrafía - ejercicios en el cuaderno" at bounding box center [504, 425] width 594 height 32
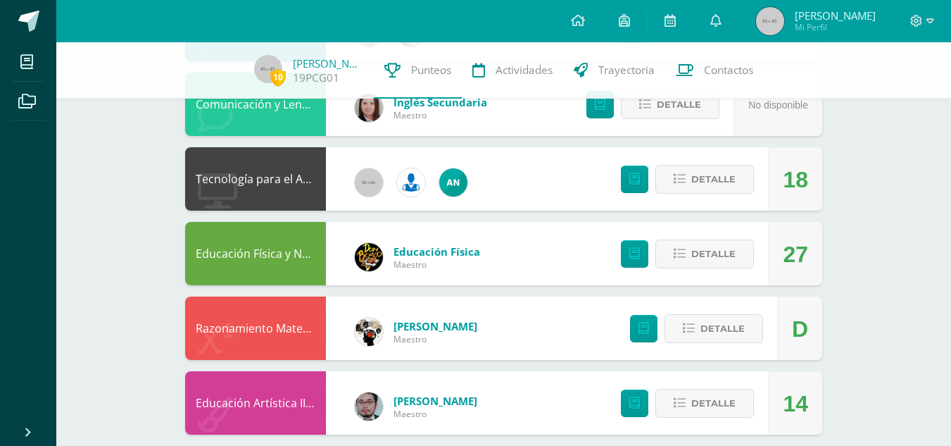
scroll to position [568, 0]
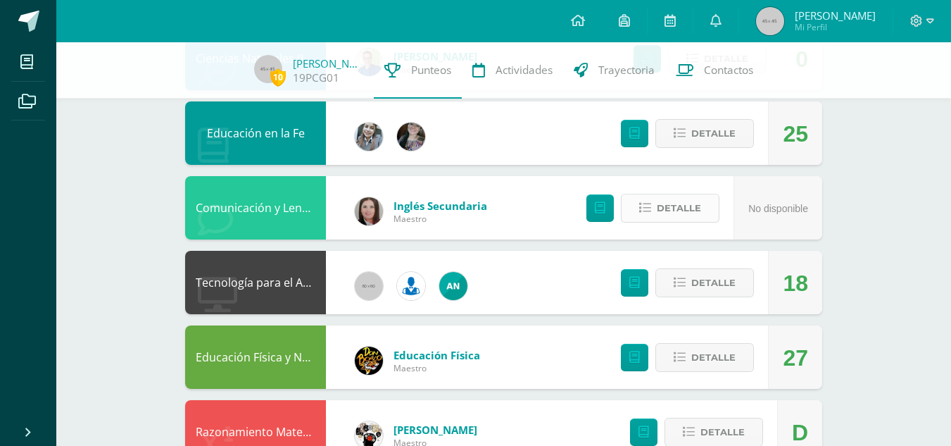
click at [663, 204] on span "Detalle" at bounding box center [679, 208] width 44 height 26
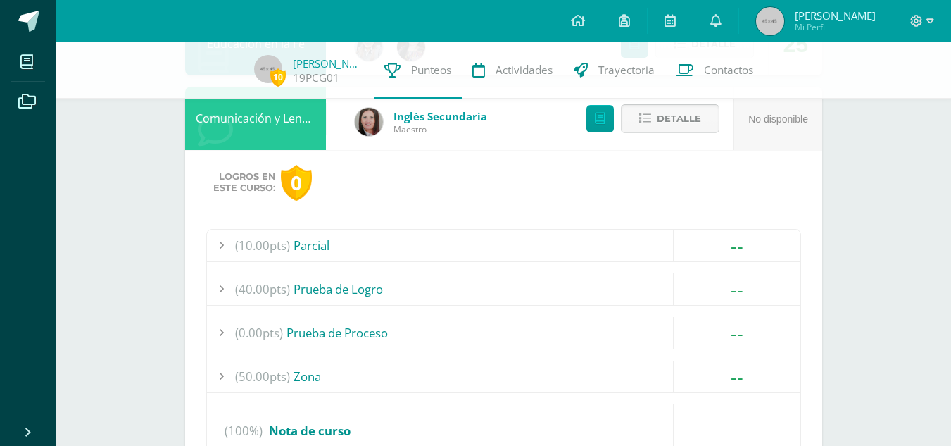
scroll to position [656, 0]
click at [594, 125] on link at bounding box center [600, 119] width 27 height 27
click at [376, 128] on img at bounding box center [369, 122] width 28 height 28
click at [368, 125] on img at bounding box center [369, 122] width 28 height 28
click at [406, 131] on span "Maestro" at bounding box center [441, 130] width 94 height 12
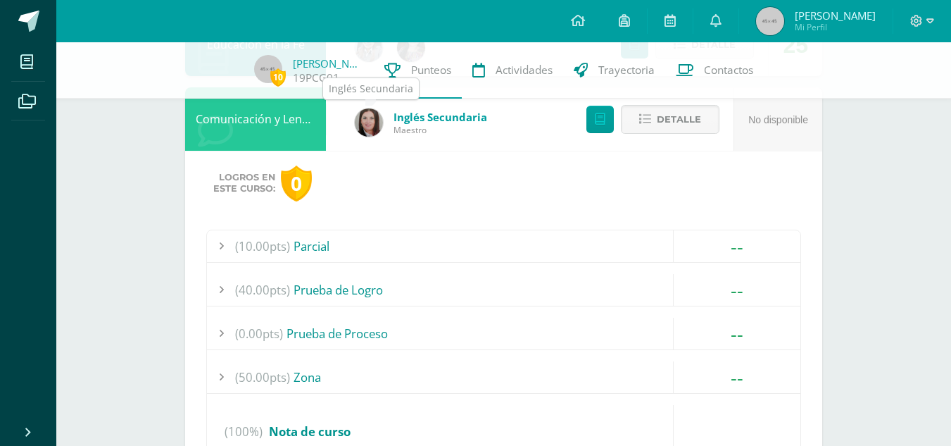
click at [370, 126] on img at bounding box center [369, 122] width 28 height 28
click at [916, 24] on icon at bounding box center [917, 21] width 13 height 13
click at [894, 92] on span "Cerrar sesión" at bounding box center [885, 95] width 63 height 13
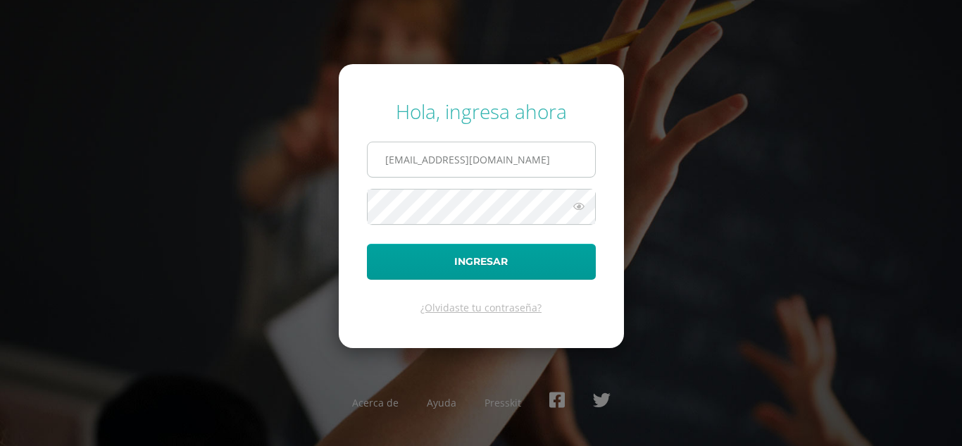
click at [559, 156] on input "[EMAIL_ADDRESS][DOMAIN_NAME]" at bounding box center [481, 159] width 227 height 35
type input "[PERSON_NAME][EMAIL_ADDRESS][DOMAIN_NAME]"
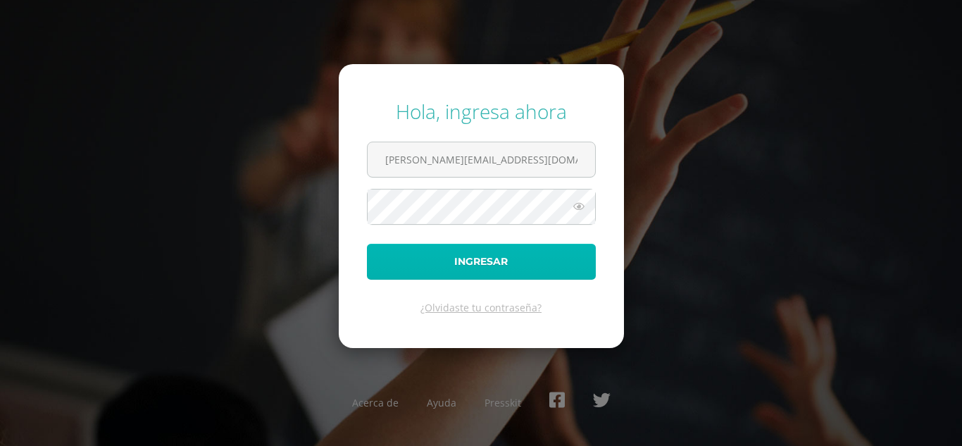
click at [538, 265] on button "Ingresar" at bounding box center [481, 262] width 229 height 36
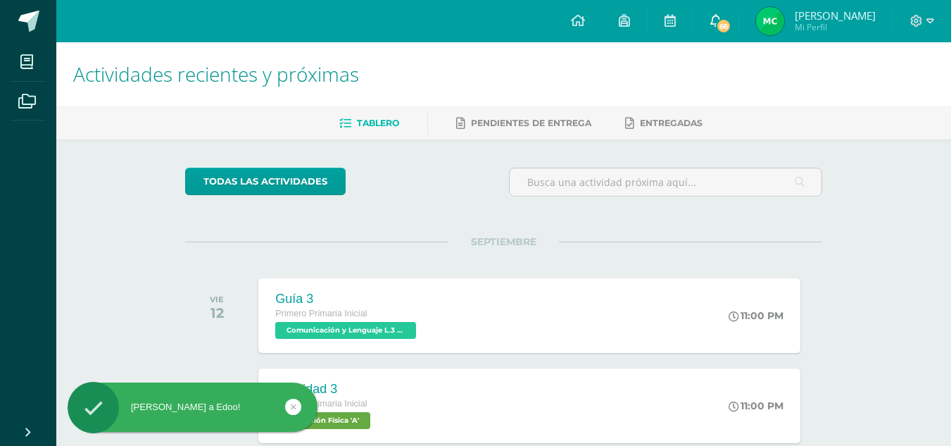
click at [732, 32] on span "66" at bounding box center [723, 25] width 15 height 15
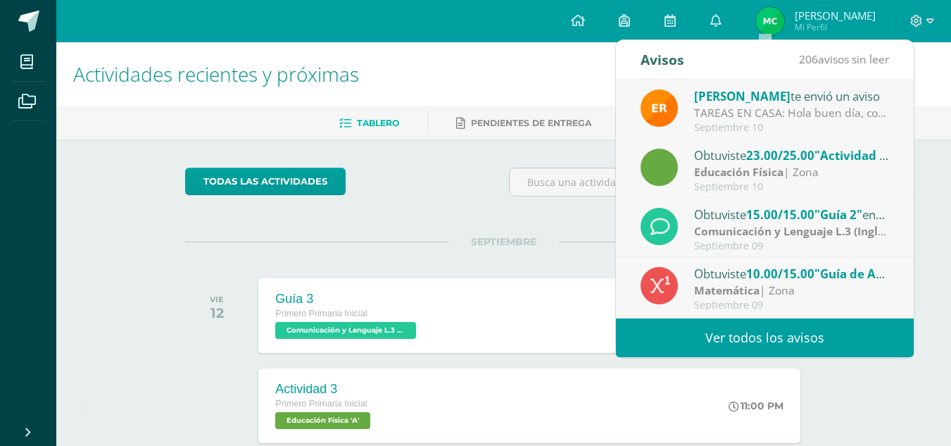
click at [825, 125] on div "Septiembre 10" at bounding box center [792, 128] width 196 height 12
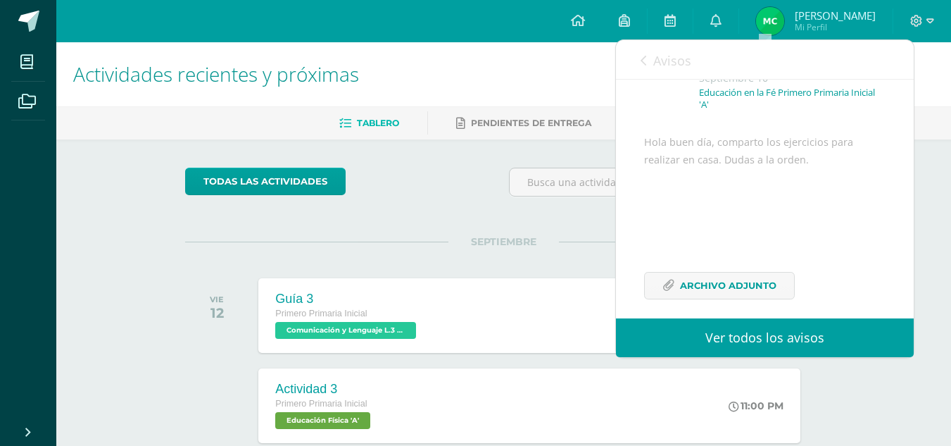
scroll to position [132, 0]
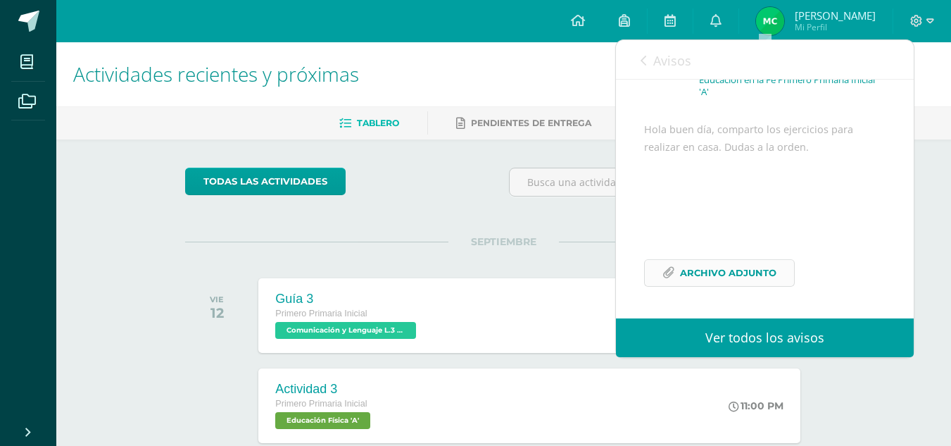
click at [757, 266] on span "Archivo Adjunto" at bounding box center [728, 273] width 96 height 26
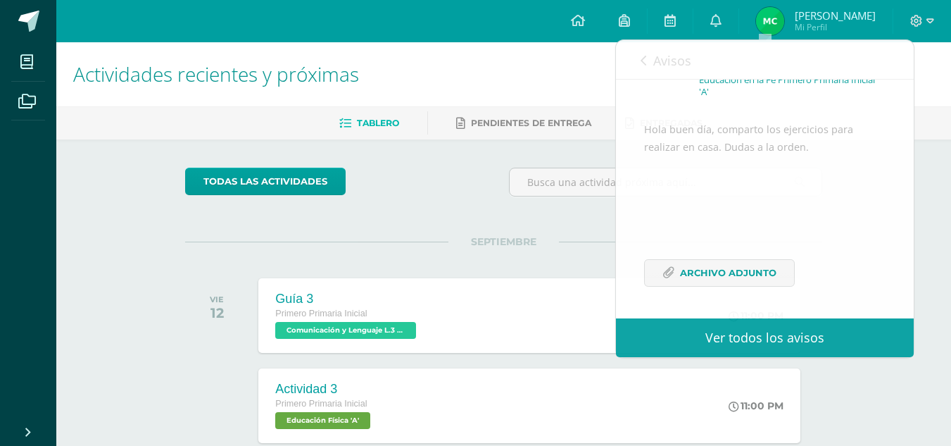
click at [841, 19] on span "Mateo Mi Perfil" at bounding box center [816, 21] width 125 height 28
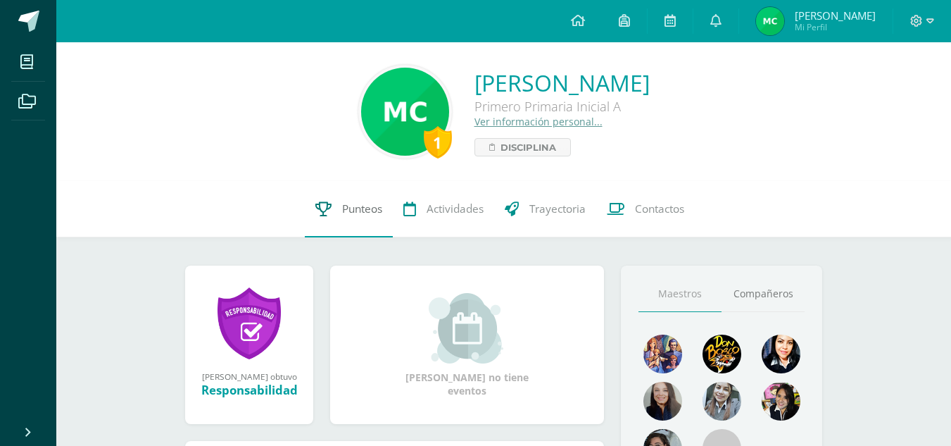
click at [359, 205] on span "Punteos" at bounding box center [362, 208] width 40 height 15
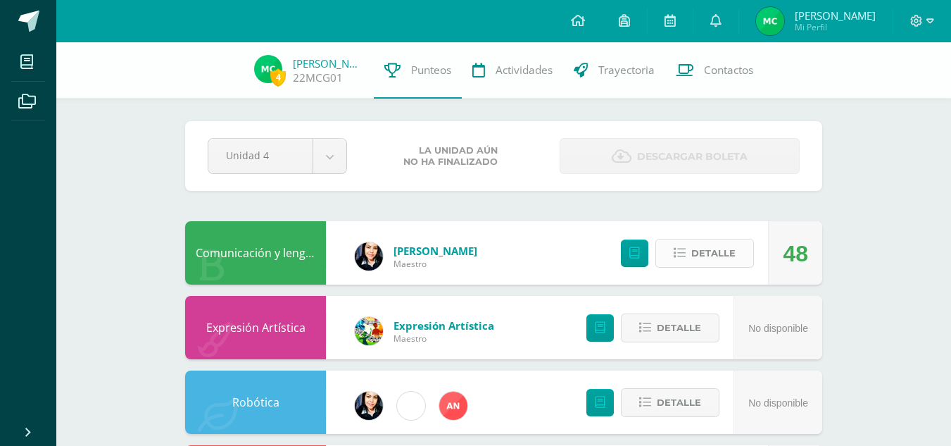
click at [702, 253] on span "Detalle" at bounding box center [714, 253] width 44 height 26
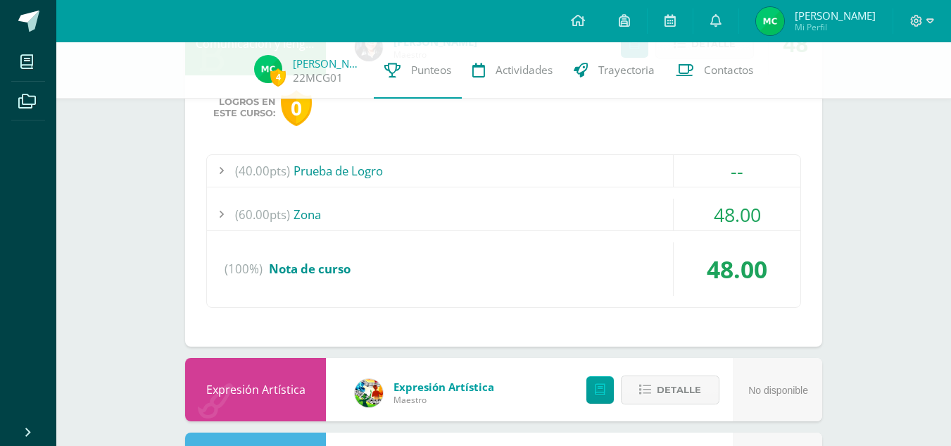
scroll to position [210, 0]
click at [343, 206] on div "(60.00pts) Zona" at bounding box center [504, 214] width 594 height 32
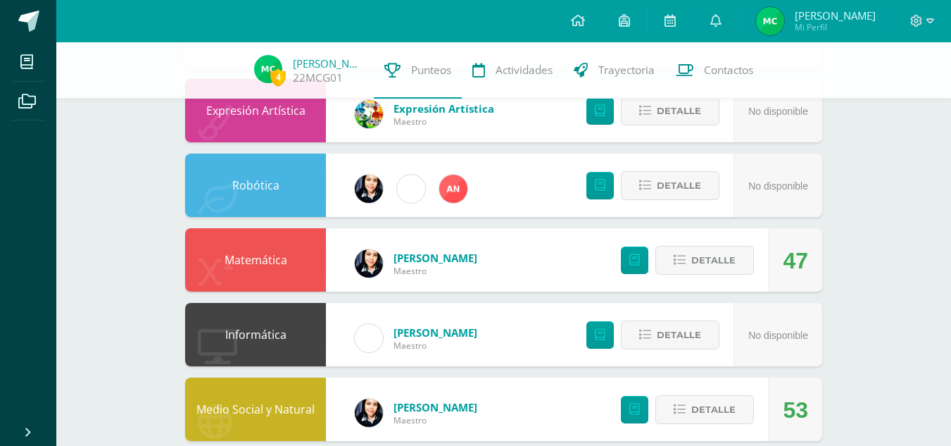
scroll to position [591, 0]
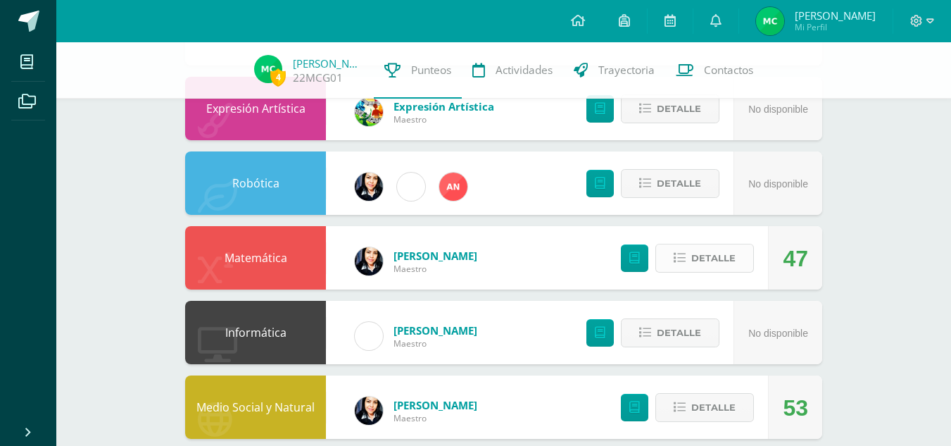
click at [697, 252] on span "Detalle" at bounding box center [714, 258] width 44 height 26
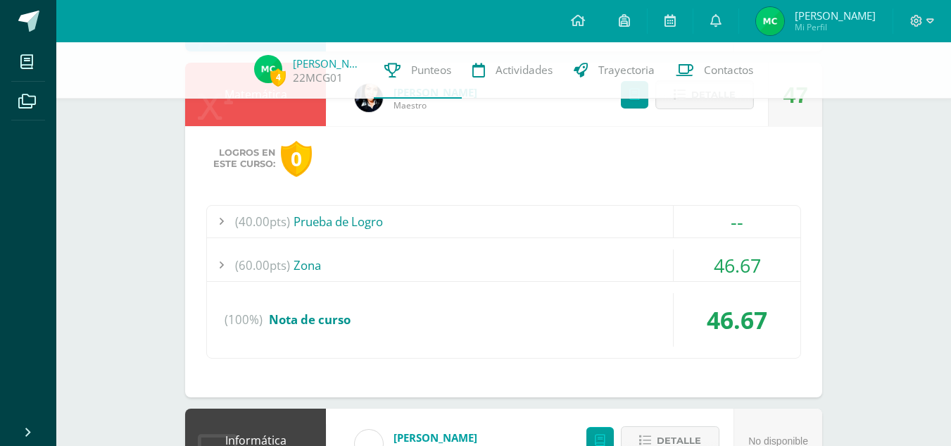
click at [306, 270] on div "(60.00pts) Zona" at bounding box center [504, 265] width 594 height 32
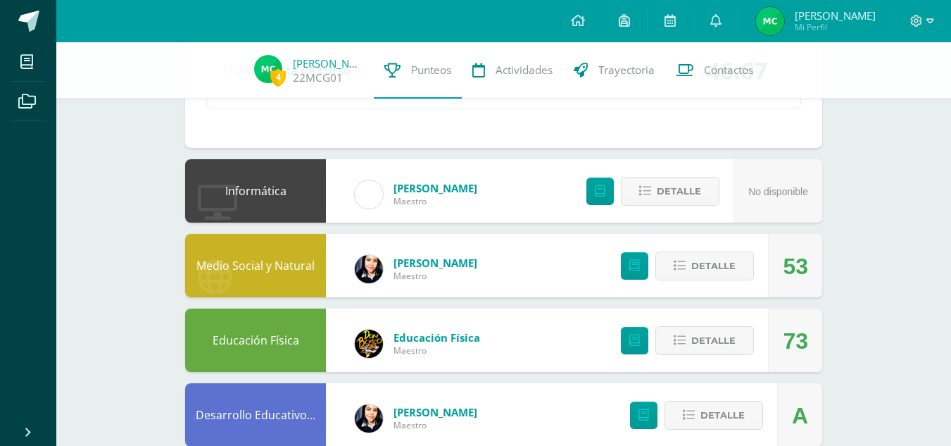
scroll to position [1041, 0]
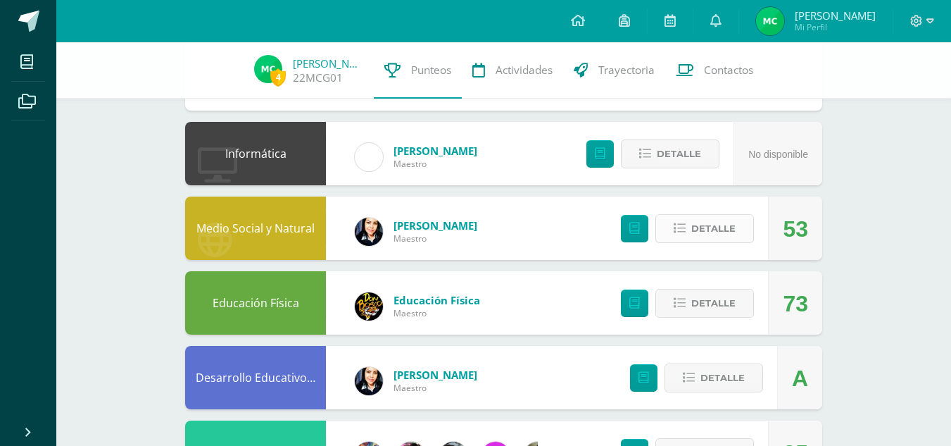
click at [708, 229] on span "Detalle" at bounding box center [714, 228] width 44 height 26
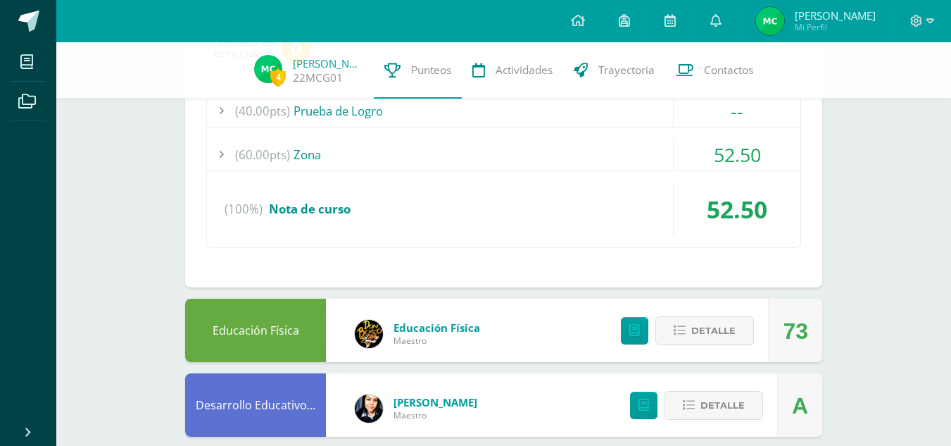
click at [337, 157] on div "(60.00pts) Zona" at bounding box center [504, 155] width 594 height 32
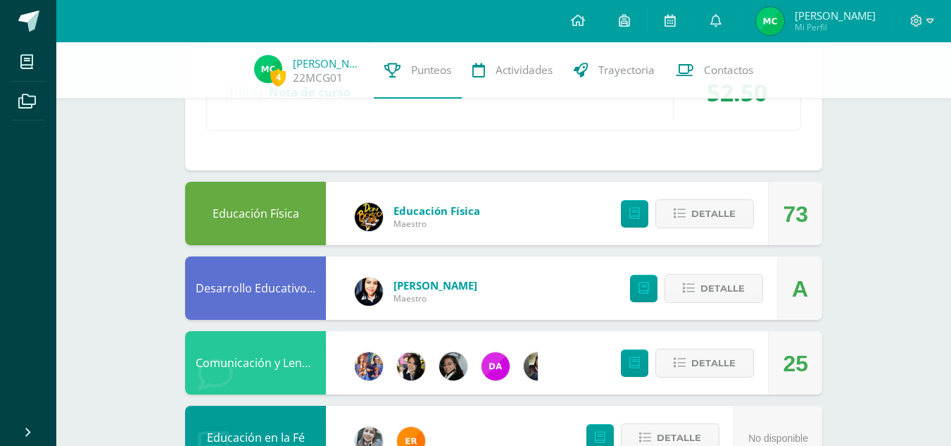
scroll to position [1430, 0]
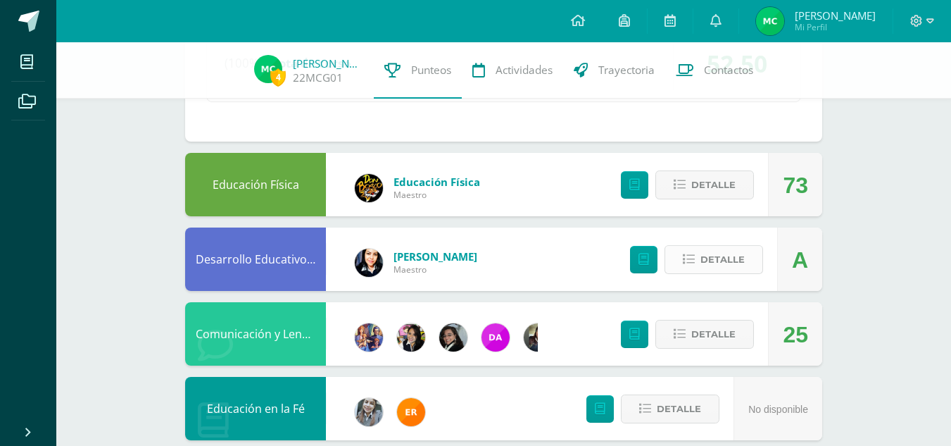
click at [701, 258] on button "Detalle" at bounding box center [714, 259] width 99 height 29
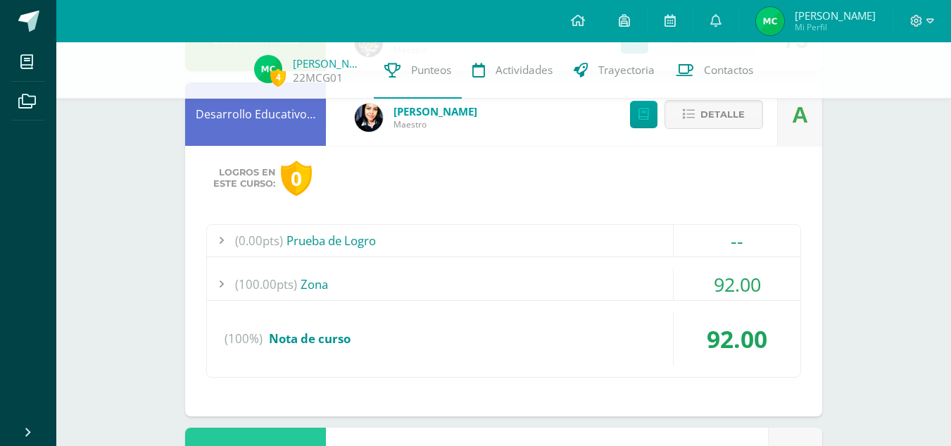
click at [332, 294] on div "(100.00pts) Zona" at bounding box center [504, 284] width 594 height 32
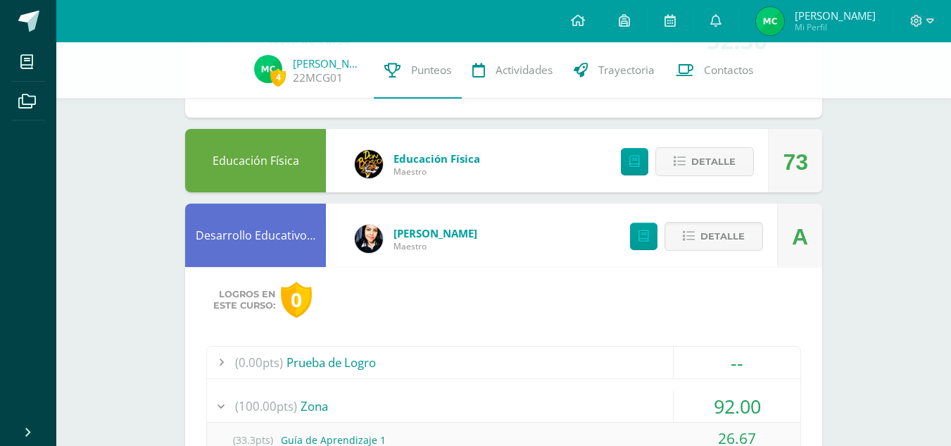
scroll to position [1325, 0]
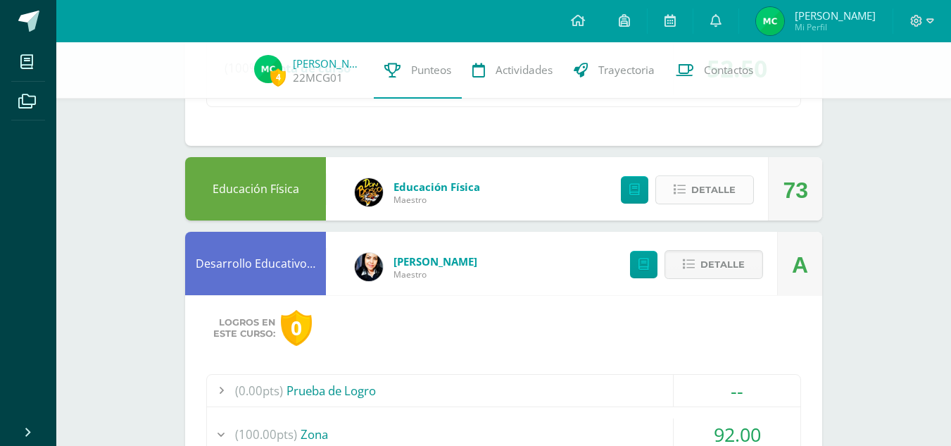
click at [713, 190] on span "Detalle" at bounding box center [714, 190] width 44 height 26
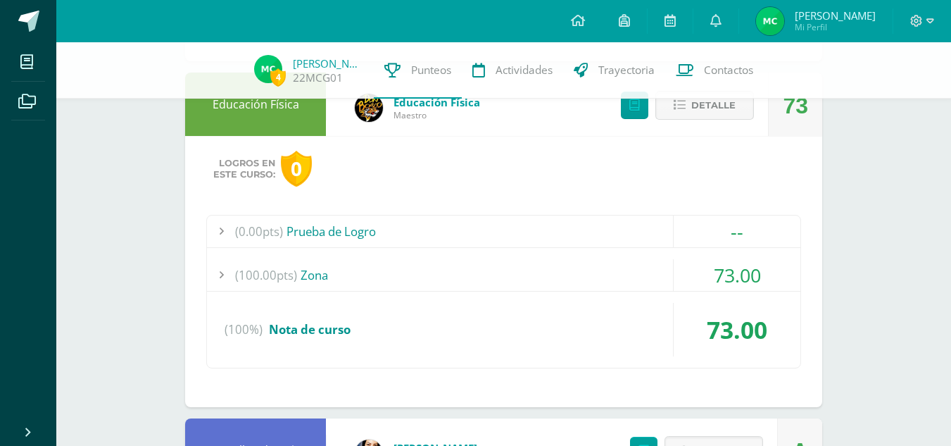
scroll to position [1456, 0]
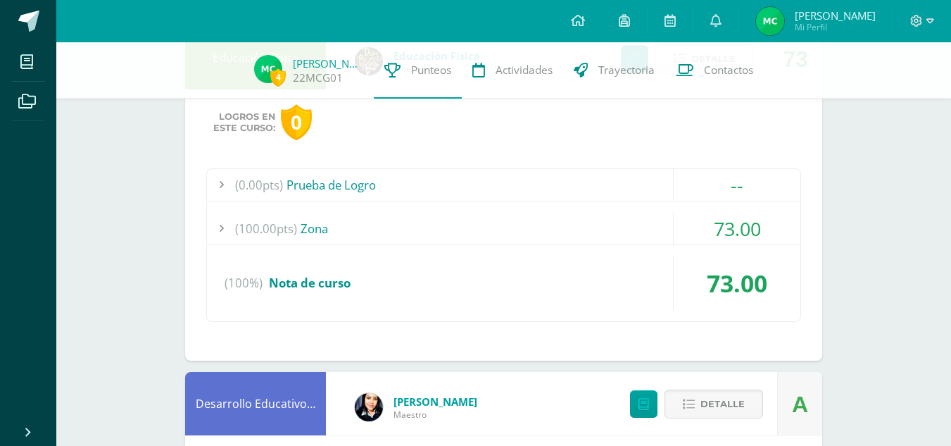
click at [282, 237] on span "(100.00pts)" at bounding box center [266, 229] width 62 height 32
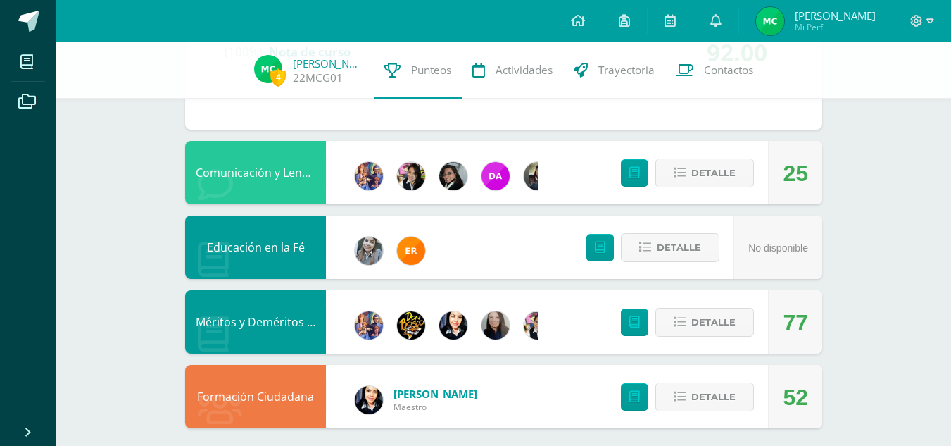
scroll to position [2177, 0]
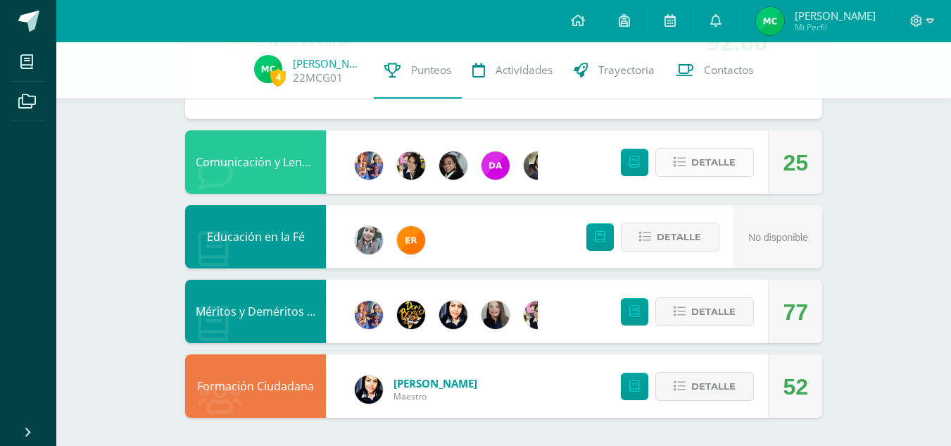
click at [708, 159] on span "Detalle" at bounding box center [714, 162] width 44 height 26
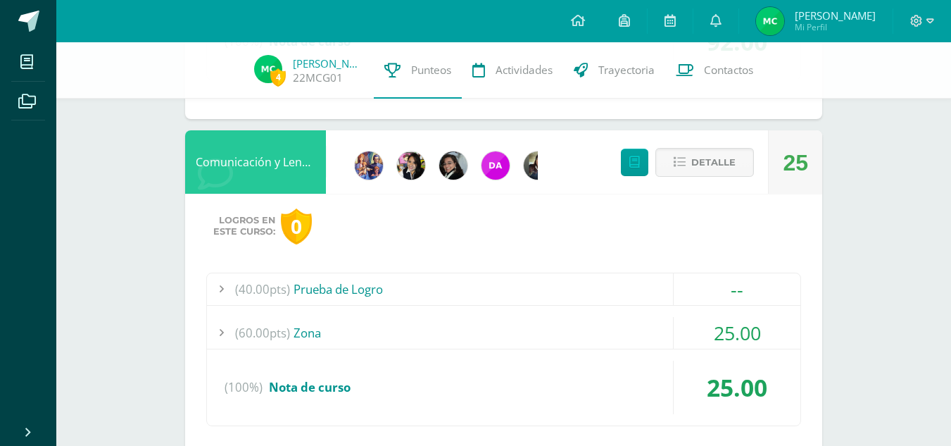
click at [289, 325] on span "(60.00pts)" at bounding box center [262, 333] width 55 height 32
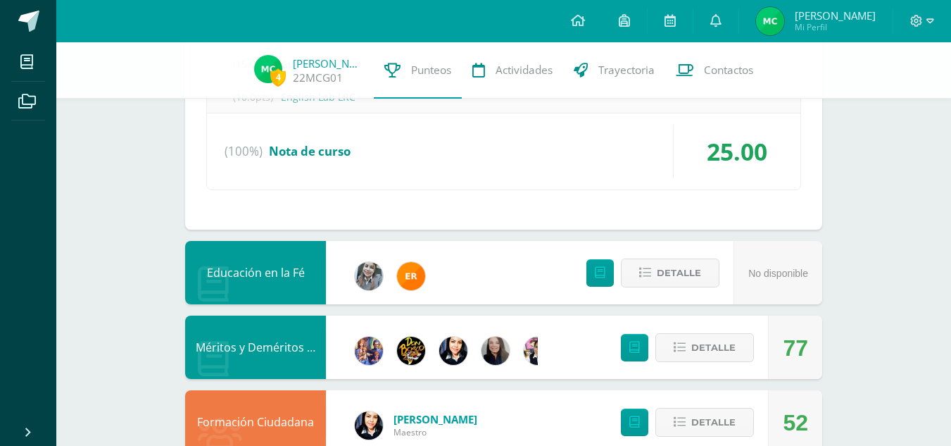
scroll to position [2482, 0]
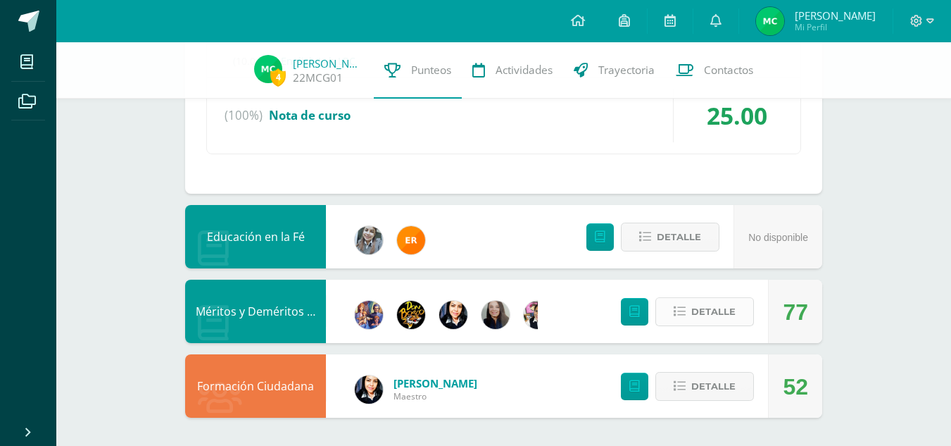
click at [706, 299] on span "Detalle" at bounding box center [714, 312] width 44 height 26
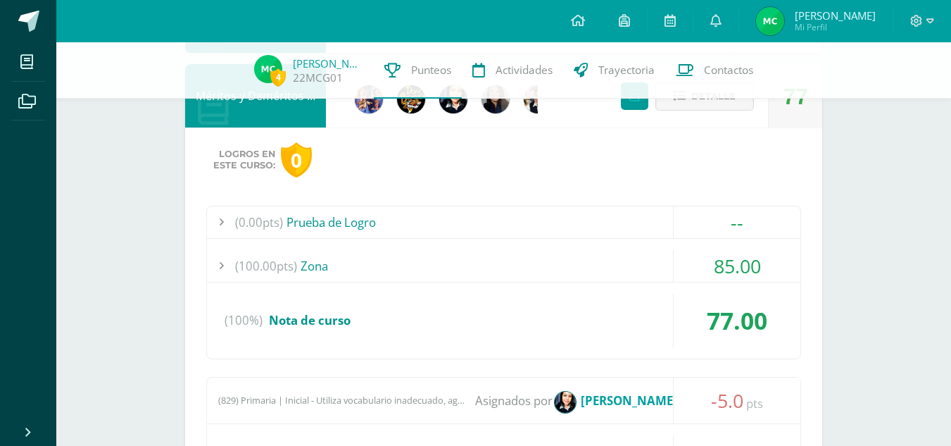
click at [297, 278] on div "(100.00pts) Zona" at bounding box center [504, 266] width 594 height 32
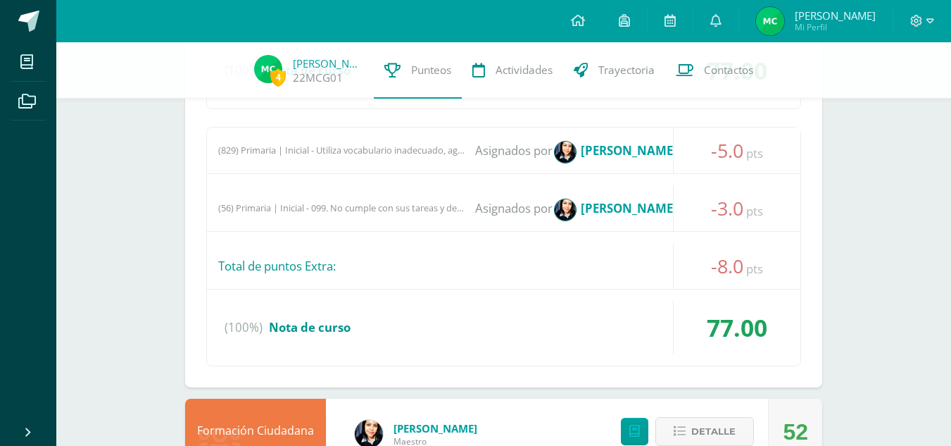
scroll to position [2814, 0]
click at [401, 151] on div "(829) Primaria | Inicial - Utiliza vocabulario inadecuado, agresivo o irrespetu…" at bounding box center [341, 149] width 246 height 11
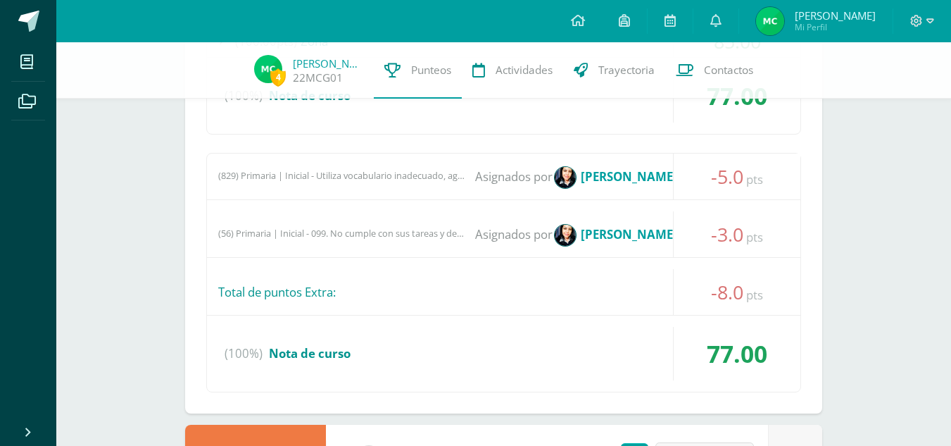
scroll to position [2825, 0]
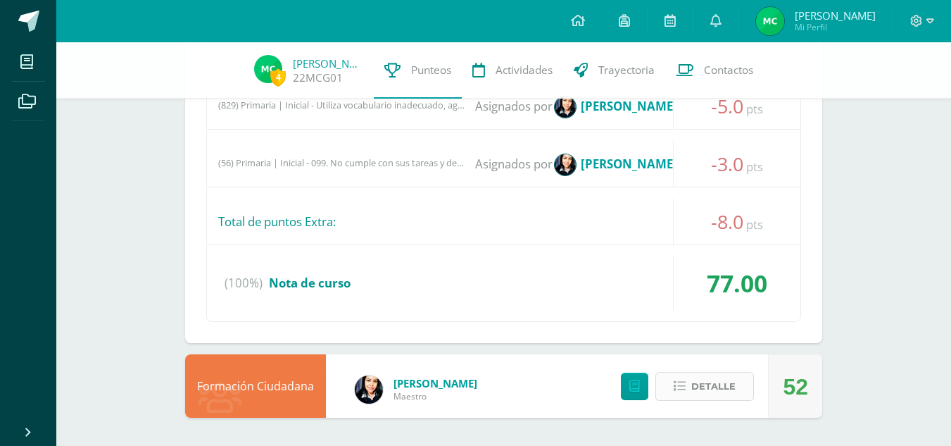
click at [696, 387] on span "Detalle" at bounding box center [714, 386] width 44 height 26
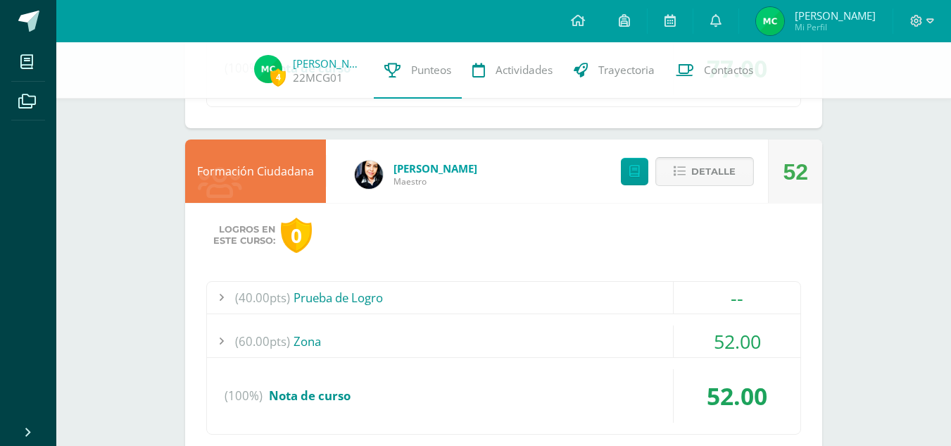
scroll to position [3043, 0]
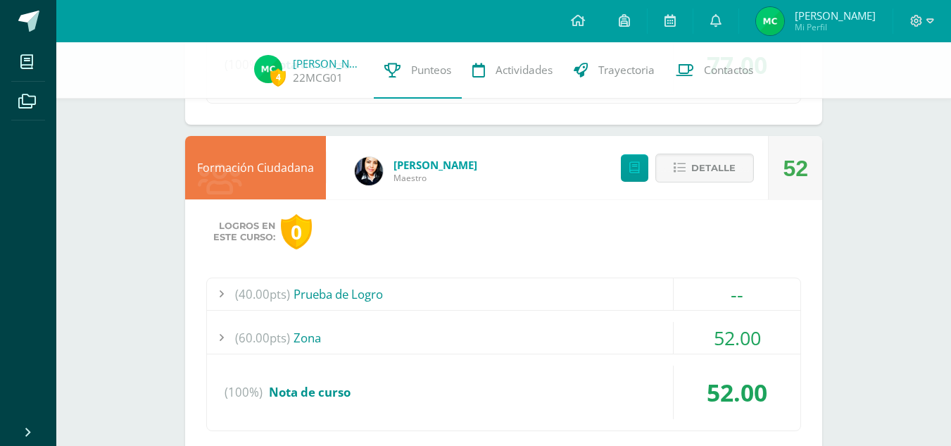
click at [311, 336] on div "(60.00pts) Zona" at bounding box center [504, 338] width 594 height 32
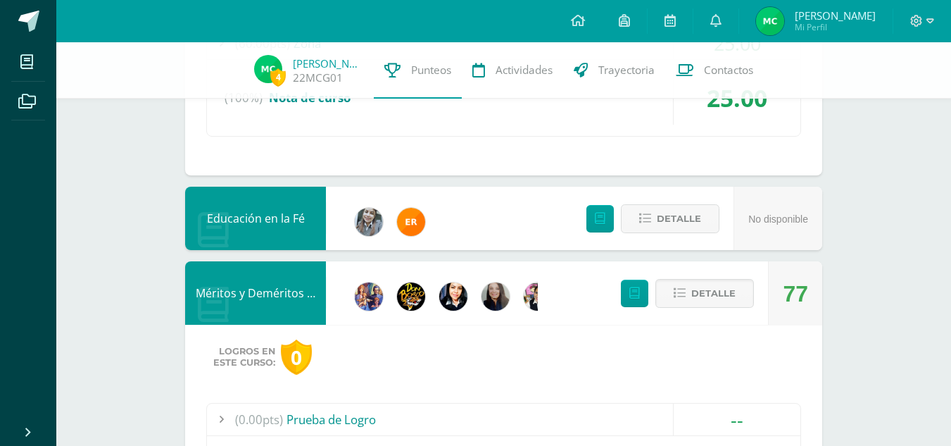
scroll to position [2329, 0]
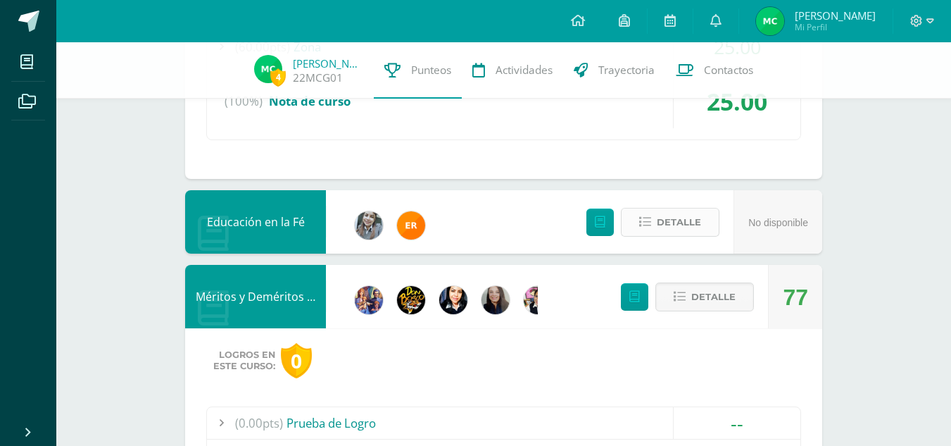
click at [658, 223] on span "Detalle" at bounding box center [679, 222] width 44 height 26
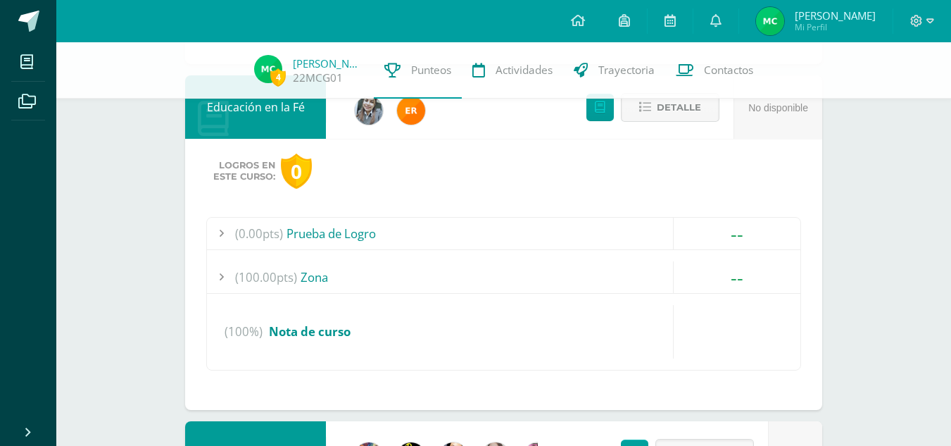
scroll to position [2449, 0]
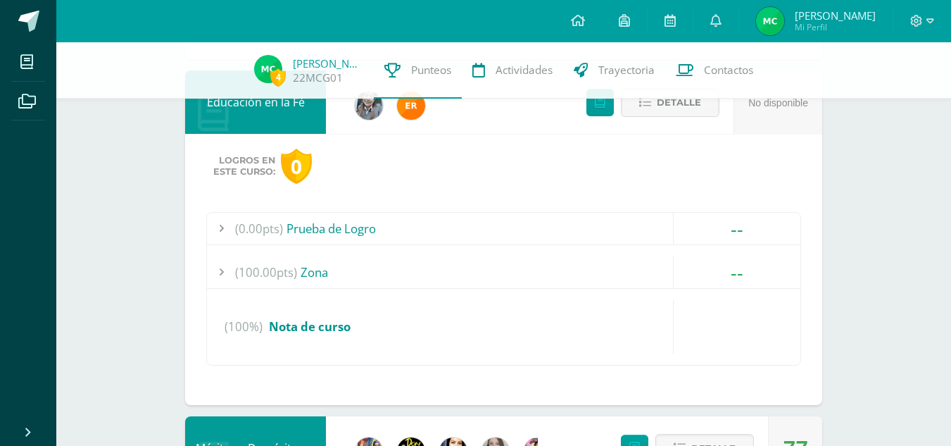
click at [294, 276] on span "(100.00pts)" at bounding box center [266, 272] width 62 height 32
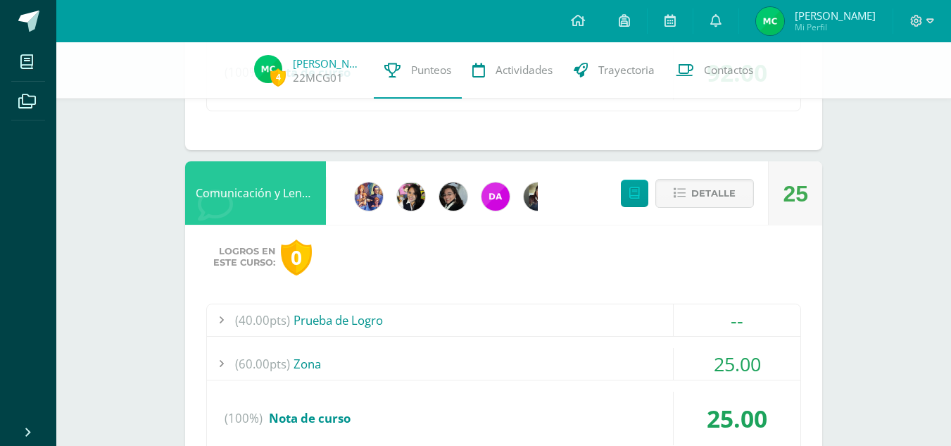
scroll to position [2089, 0]
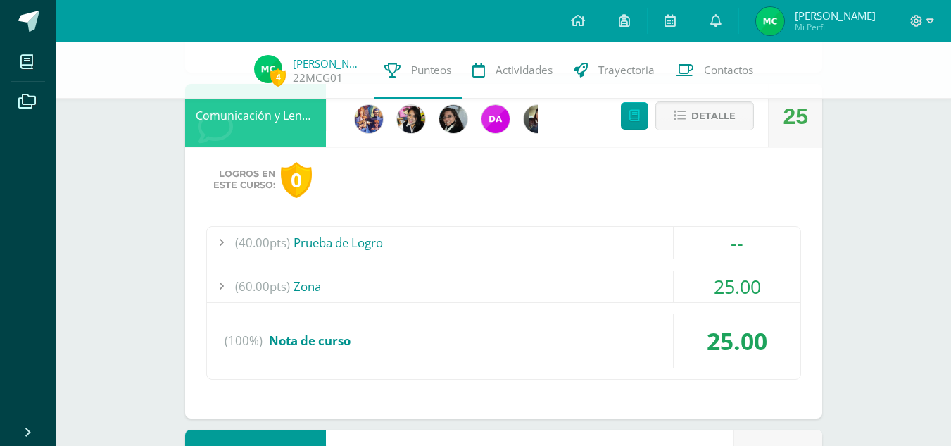
click at [303, 284] on div "(60.00pts) Zona" at bounding box center [504, 286] width 594 height 32
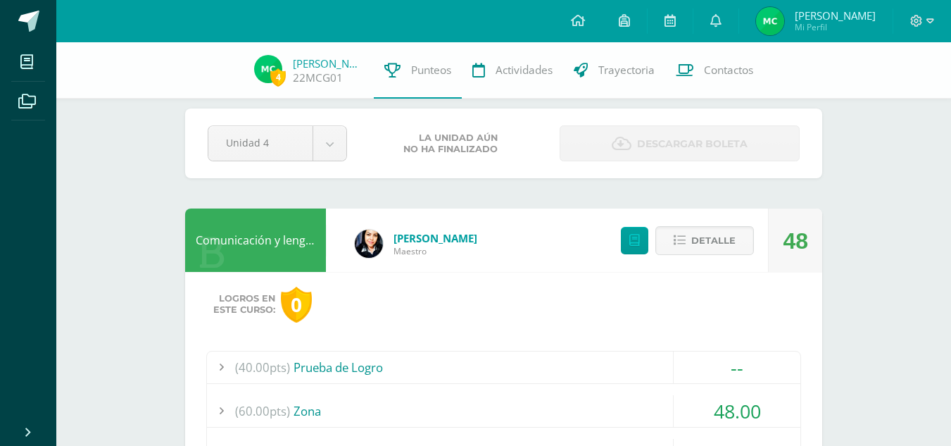
scroll to position [0, 0]
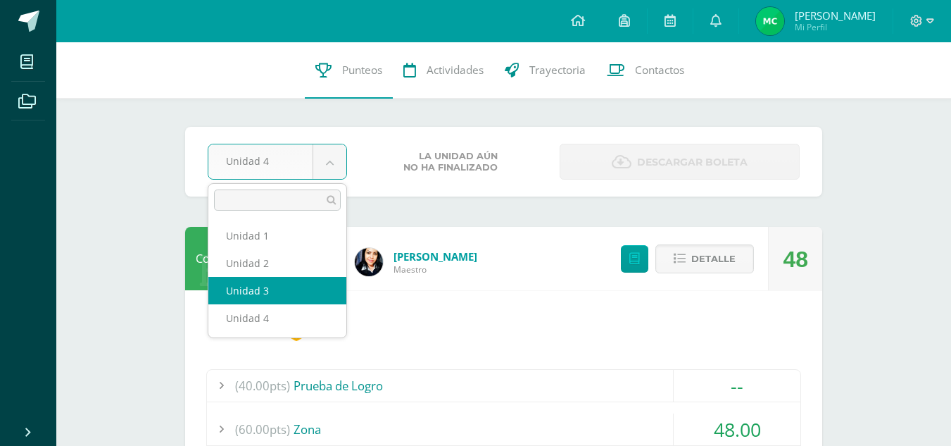
select select "Unidad 3"
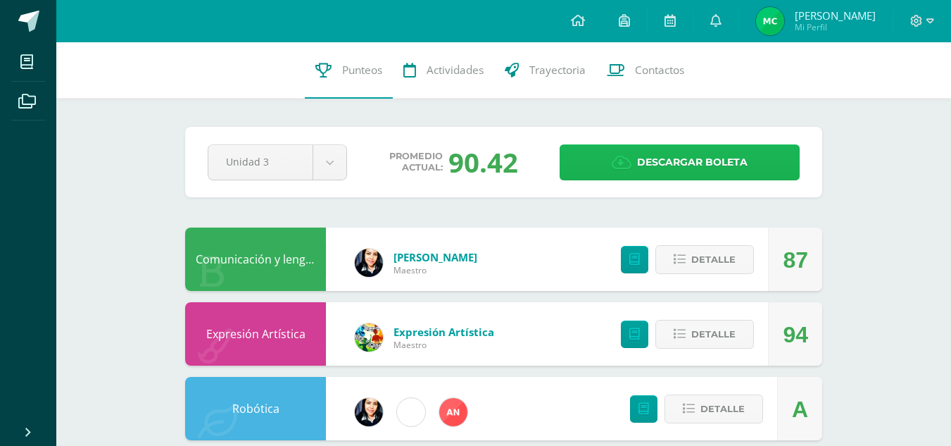
click at [687, 158] on span "Descargar boleta" at bounding box center [692, 162] width 111 height 35
